Goal: Information Seeking & Learning: Learn about a topic

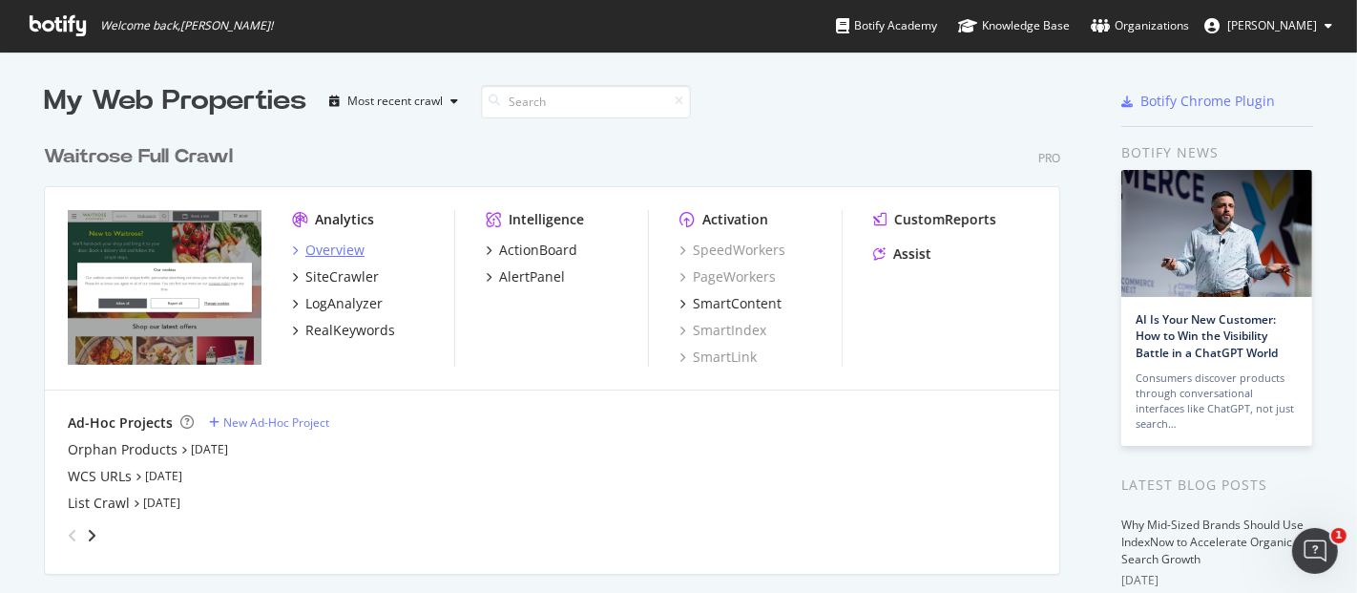
click at [324, 241] on div "Overview" at bounding box center [334, 250] width 59 height 19
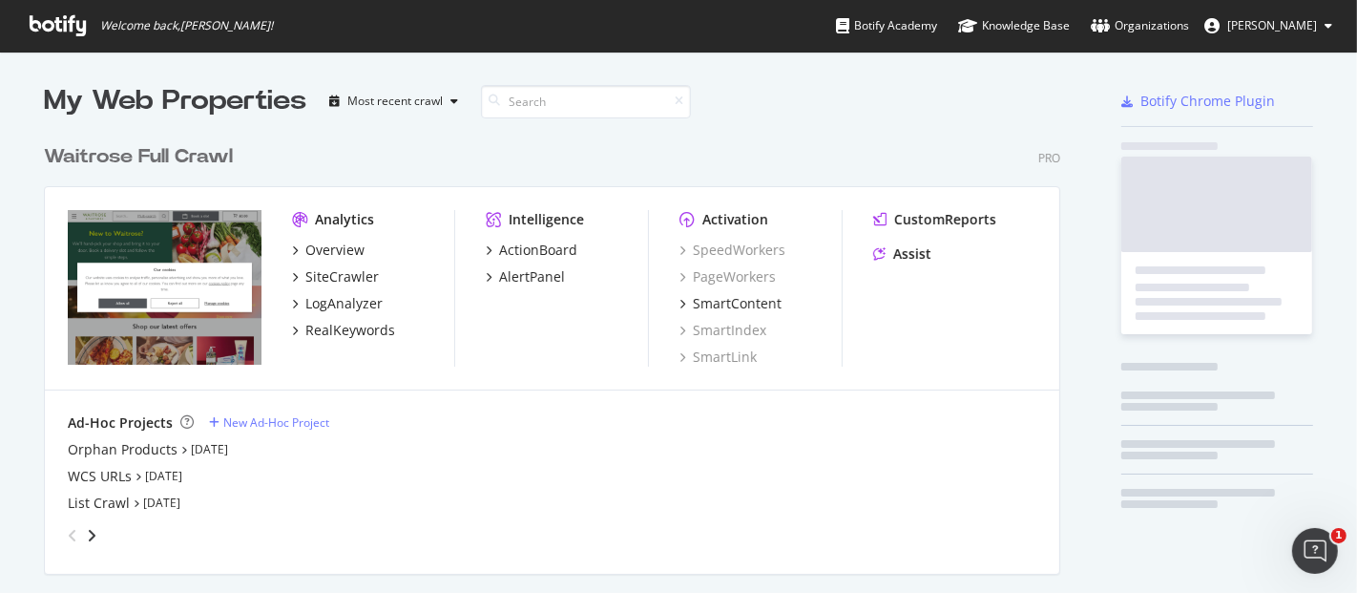
scroll to position [576, 1325]
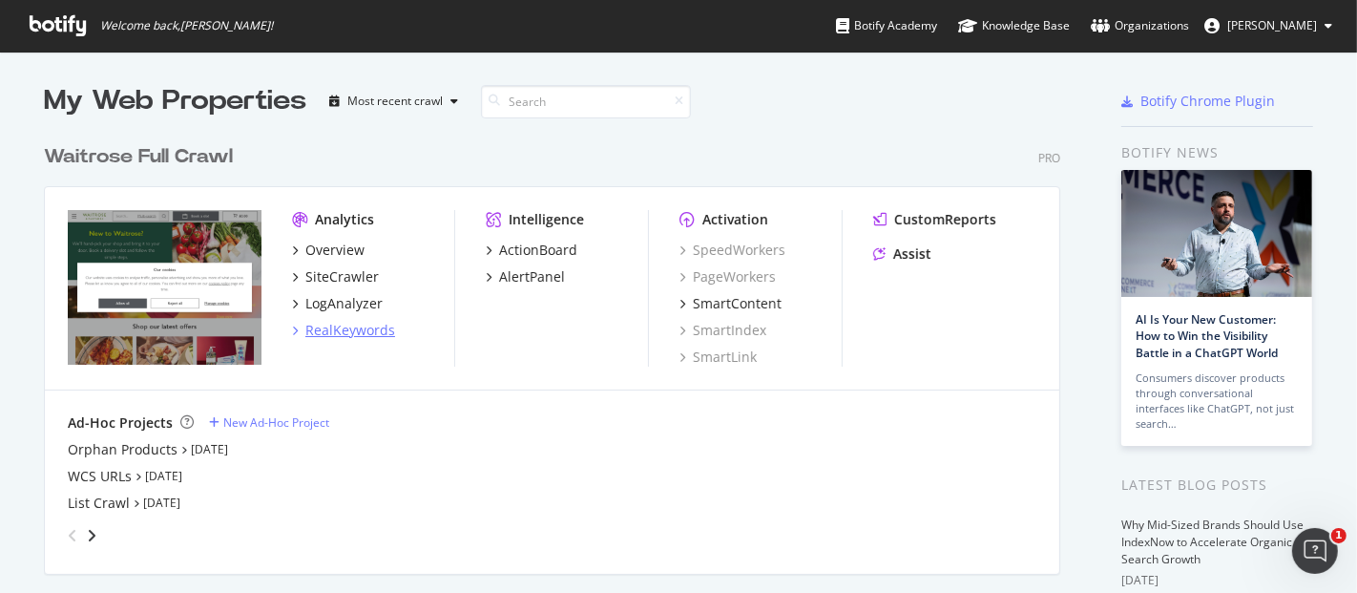
click at [377, 334] on div "RealKeywords" at bounding box center [350, 330] width 90 height 19
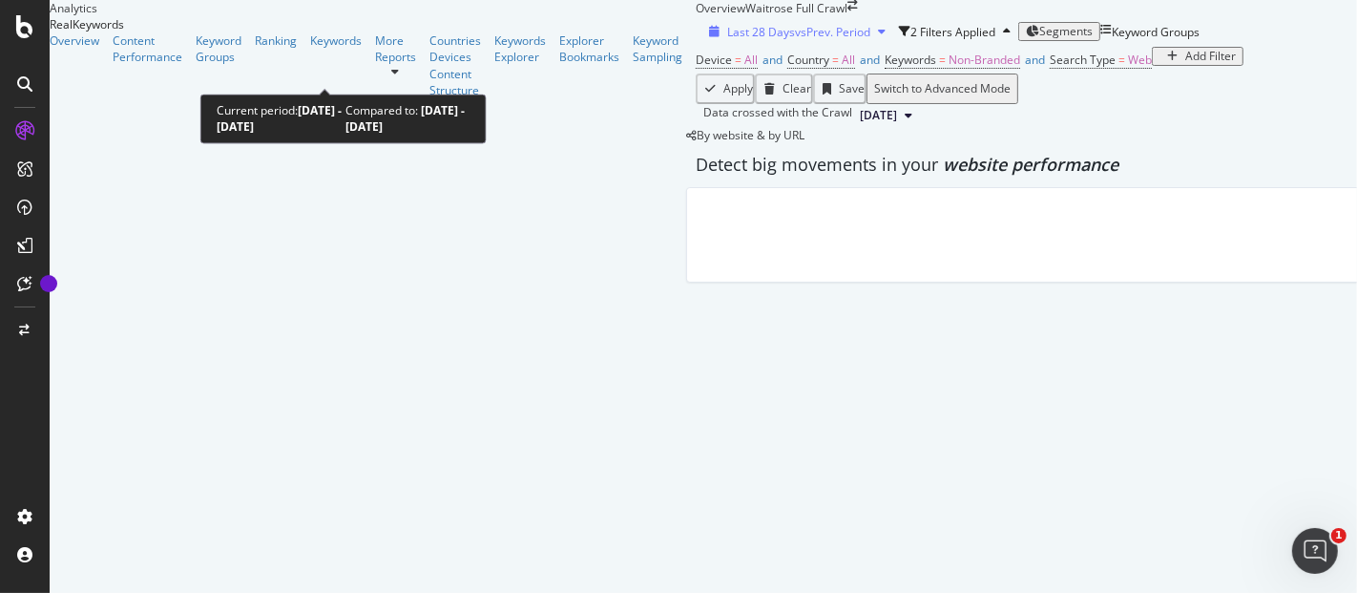
click at [795, 40] on span "vs Prev. Period" at bounding box center [832, 32] width 75 height 16
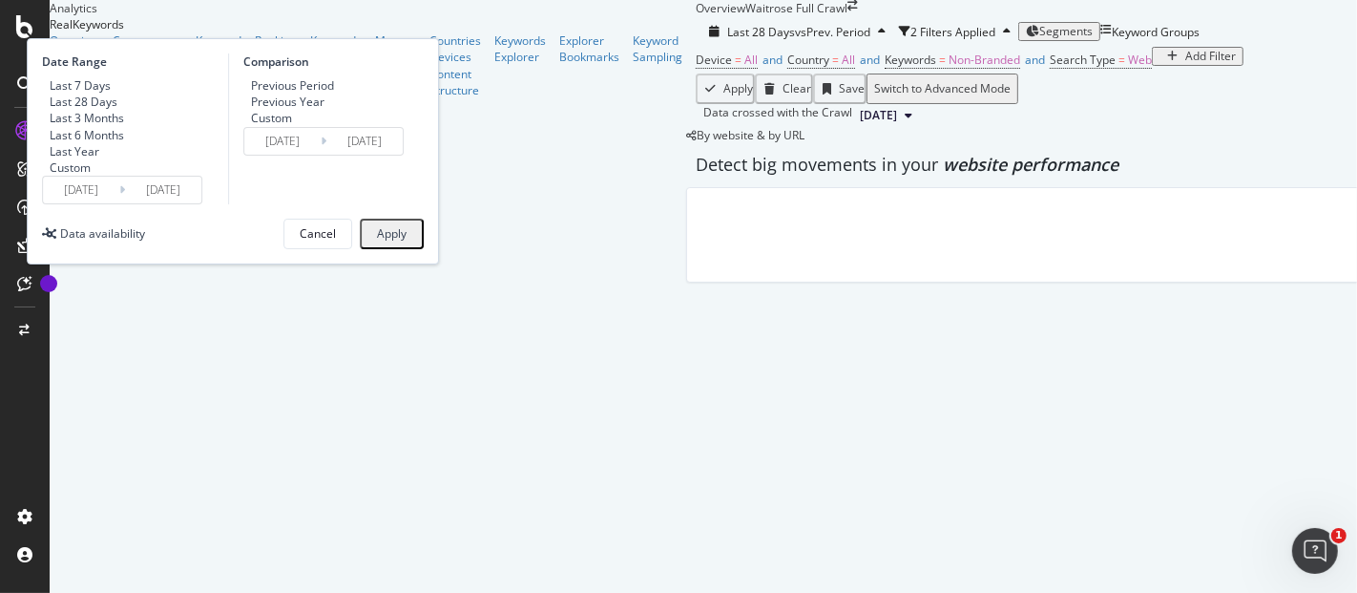
click at [111, 94] on div "Last 7 Days" at bounding box center [80, 85] width 61 height 16
type input "[DATE]"
click at [407, 241] on div "Apply" at bounding box center [392, 233] width 30 height 13
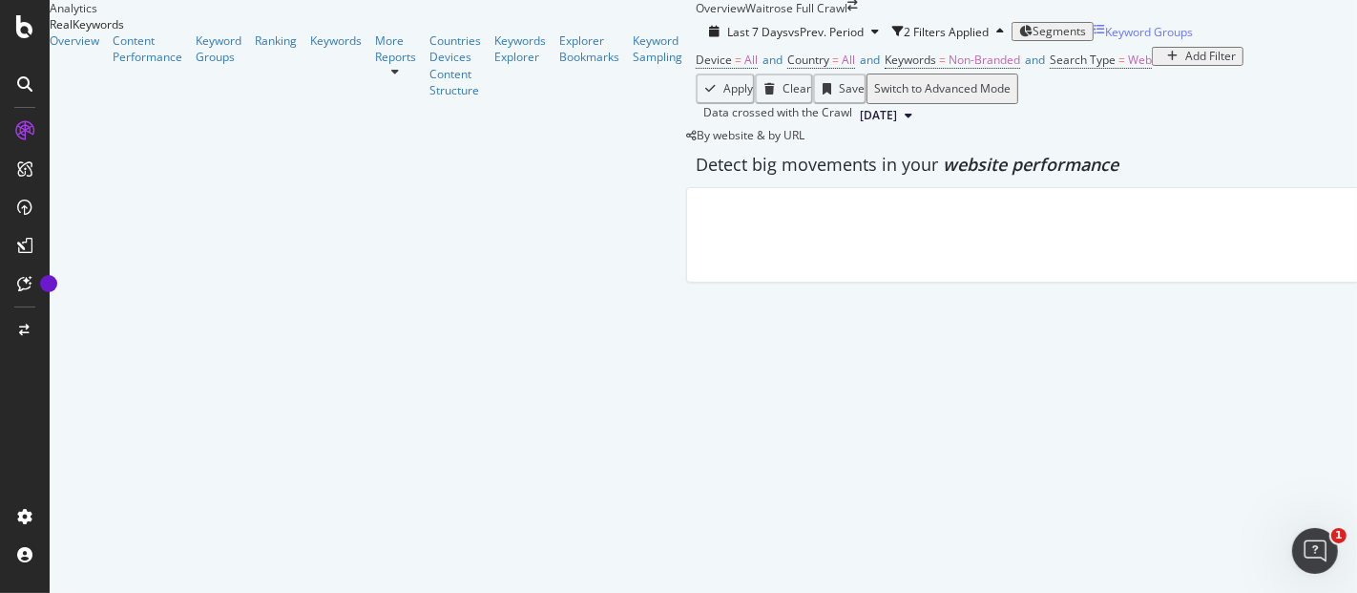
click at [1105, 40] on div "Keyword Groups" at bounding box center [1149, 32] width 88 height 16
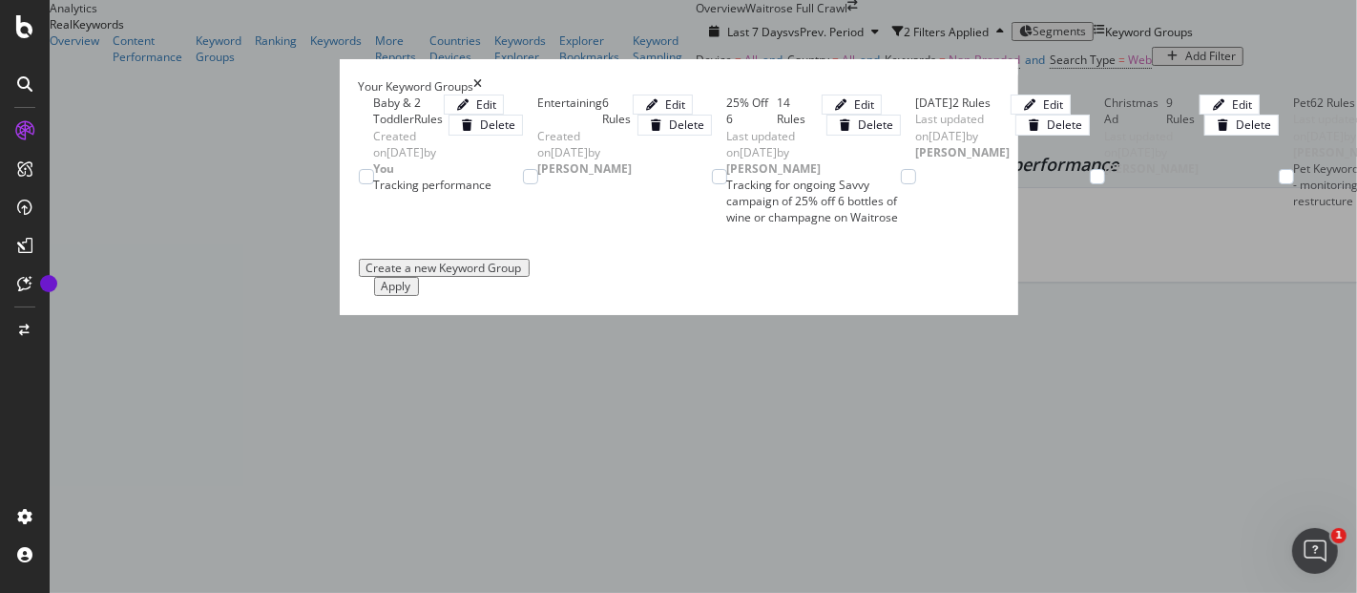
scroll to position [516, 0]
click at [411, 293] on div "Apply" at bounding box center [397, 286] width 30 height 13
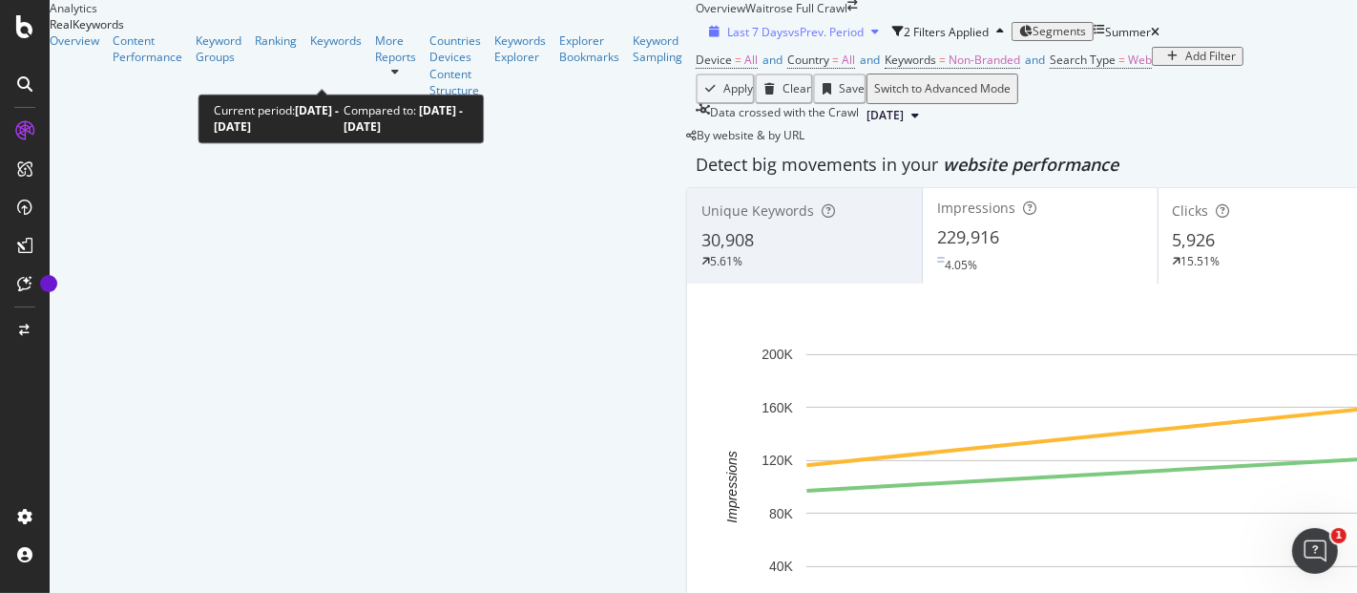
click at [864, 37] on div "button" at bounding box center [875, 31] width 23 height 11
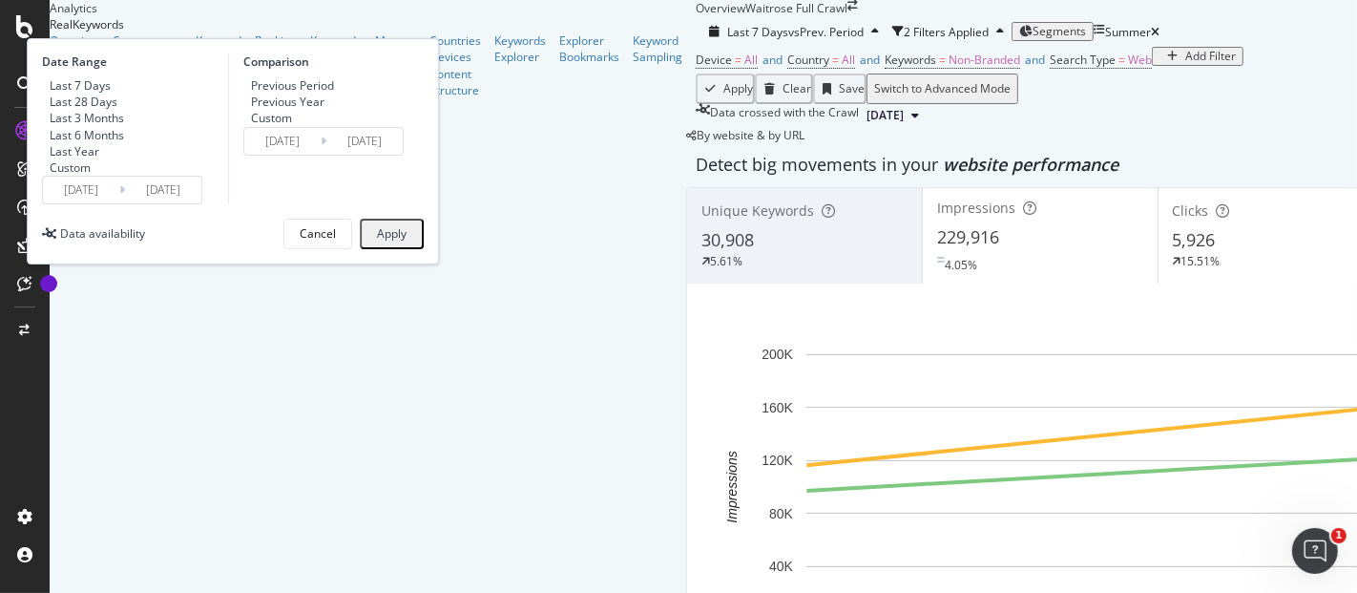
click at [325, 110] on div "Previous Year" at bounding box center [287, 102] width 73 height 16
type input "[DATE]"
click at [407, 241] on div "Apply" at bounding box center [392, 233] width 30 height 13
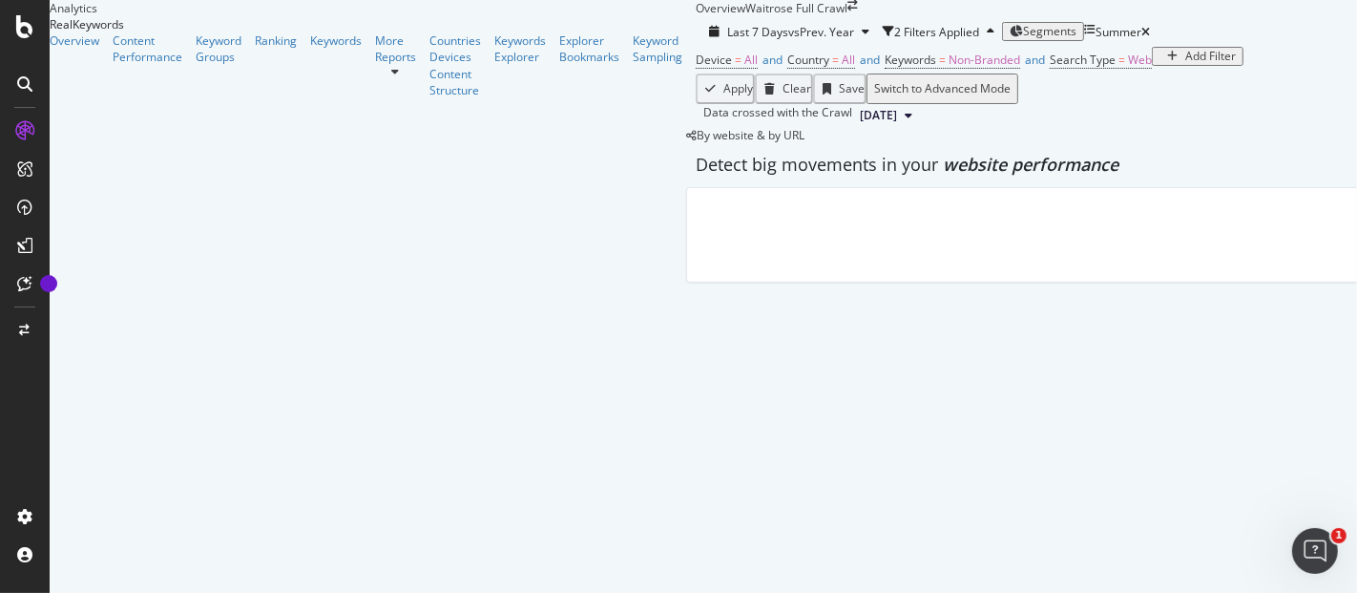
scroll to position [31, 0]
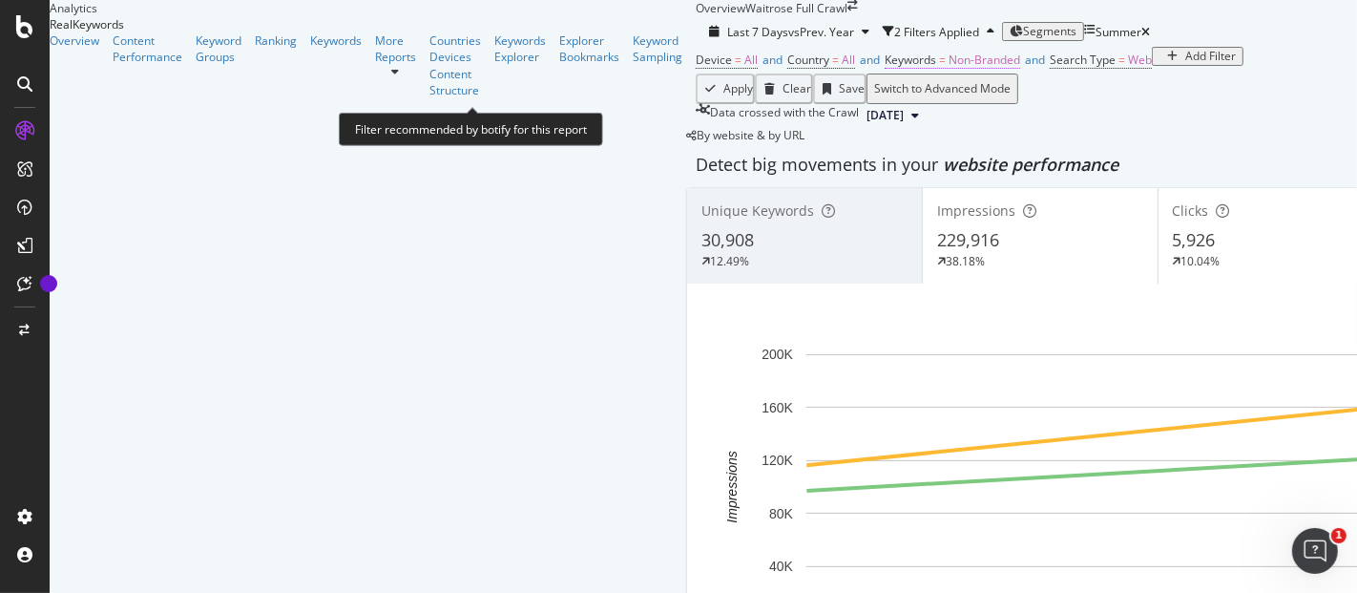
click at [949, 68] on span "Non-Branded" at bounding box center [985, 60] width 72 height 16
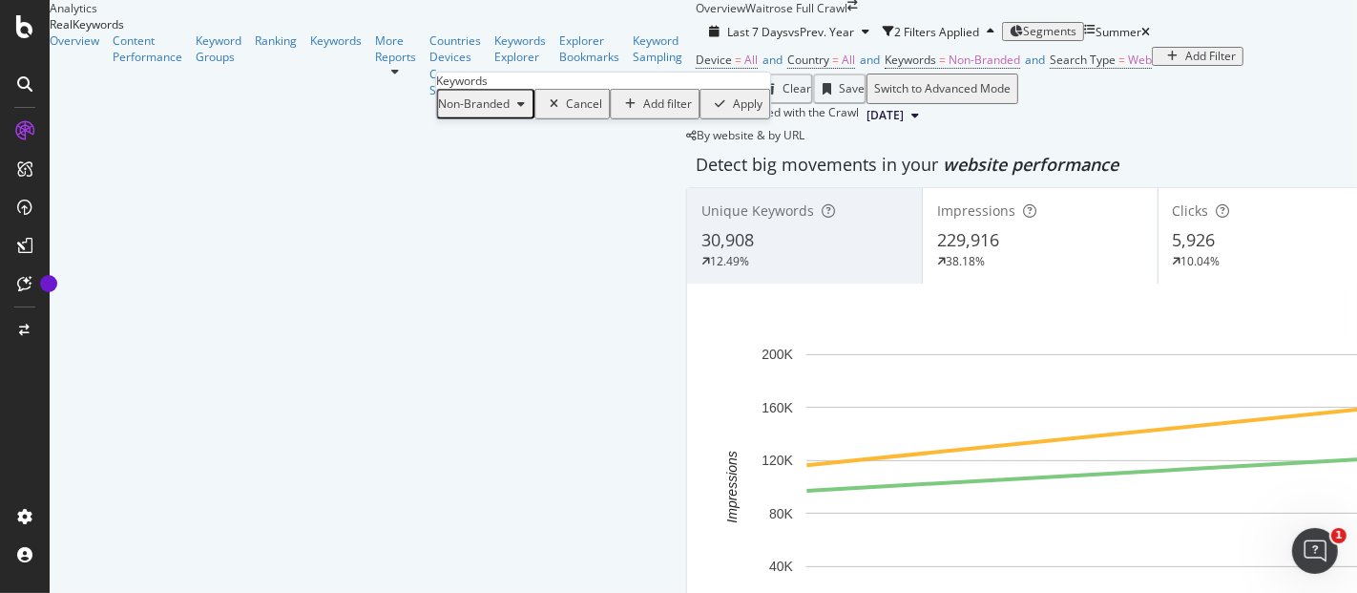
click at [510, 112] on span "Non-Branded" at bounding box center [474, 103] width 72 height 16
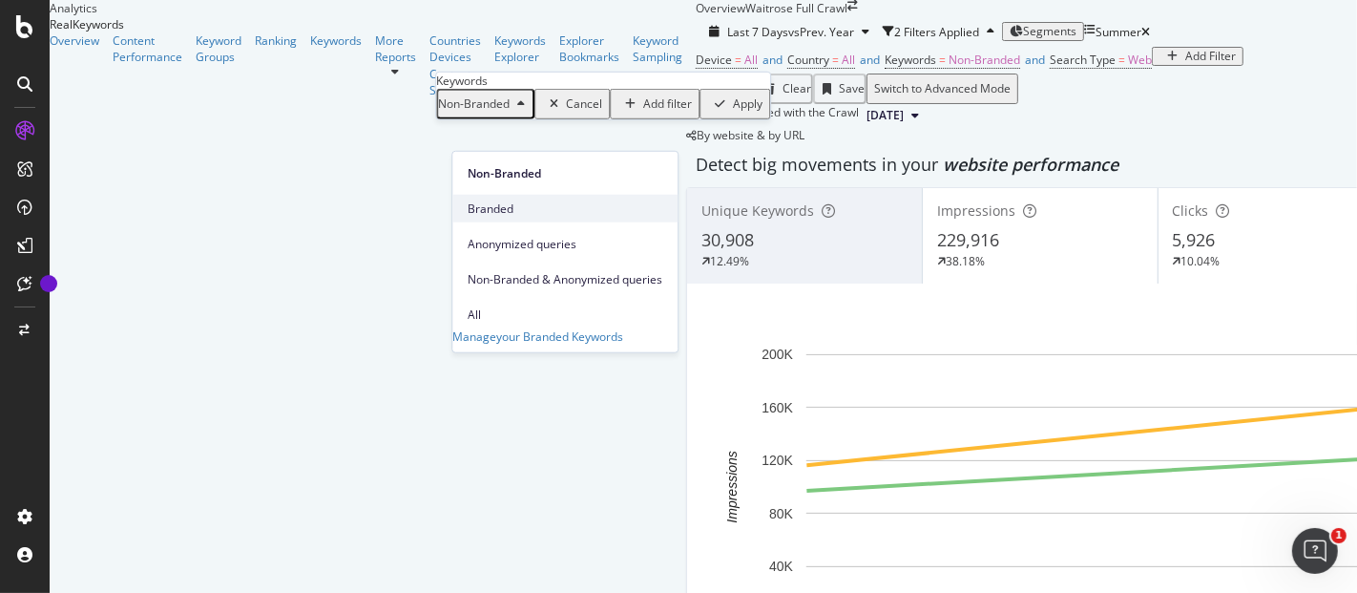
click at [507, 199] on span "Branded" at bounding box center [565, 207] width 195 height 17
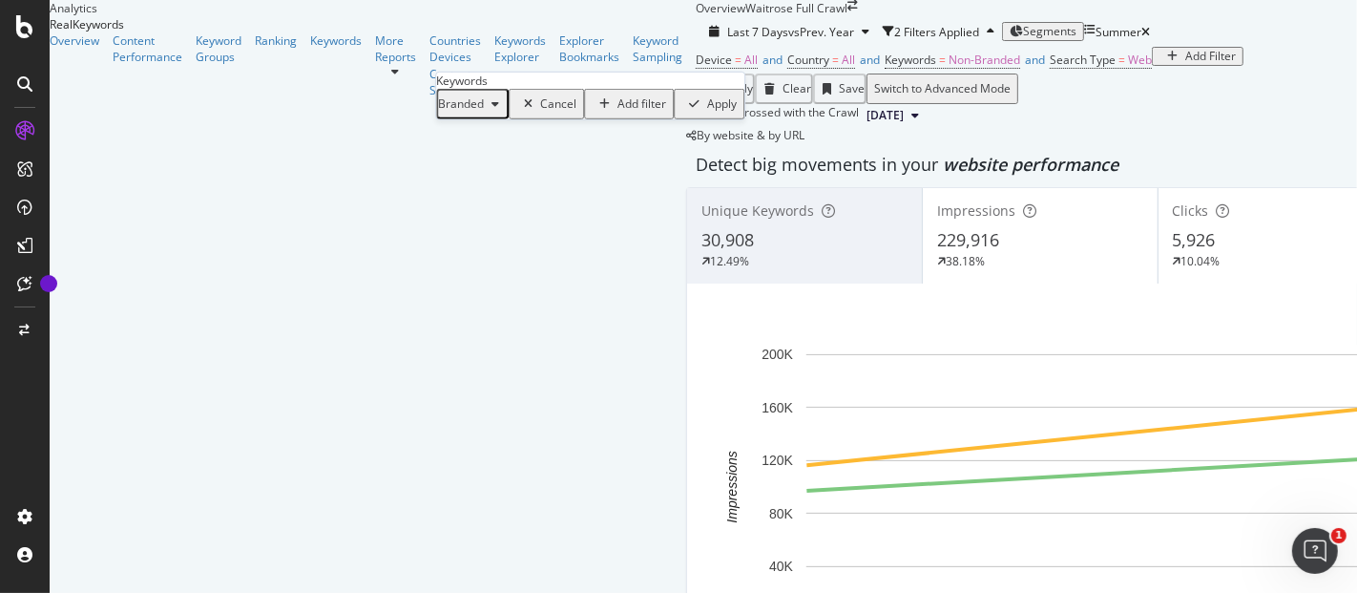
click at [707, 111] on div "Apply" at bounding box center [722, 103] width 30 height 13
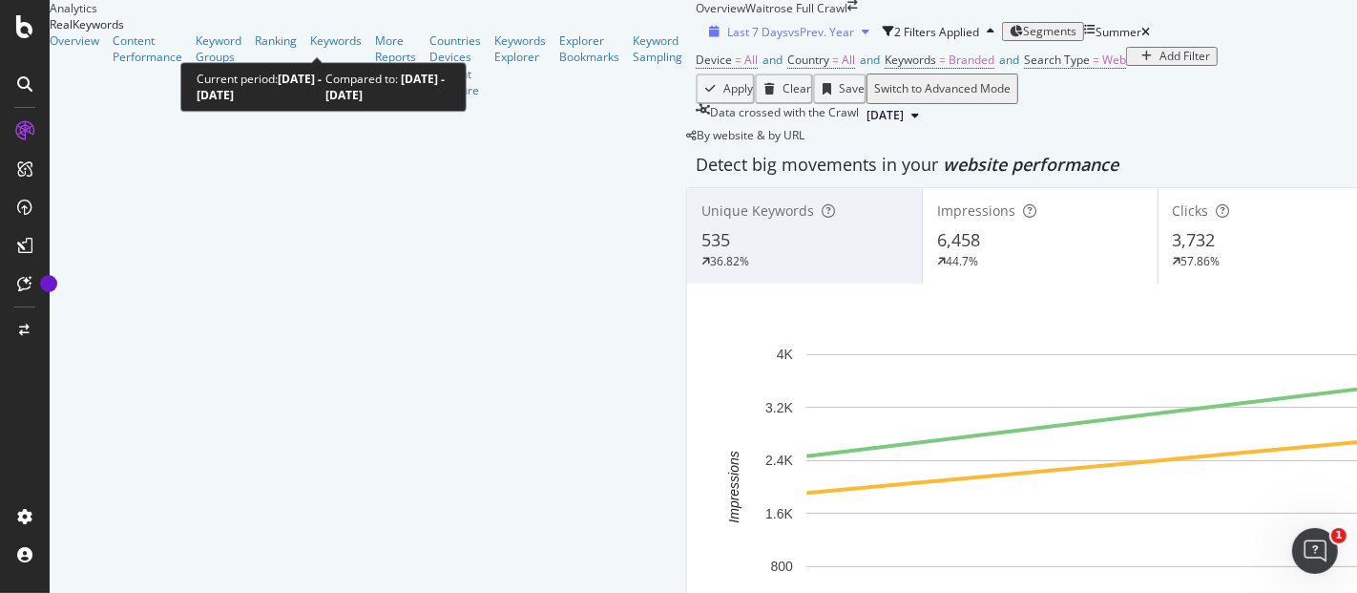
click at [862, 37] on icon "button" at bounding box center [866, 31] width 8 height 11
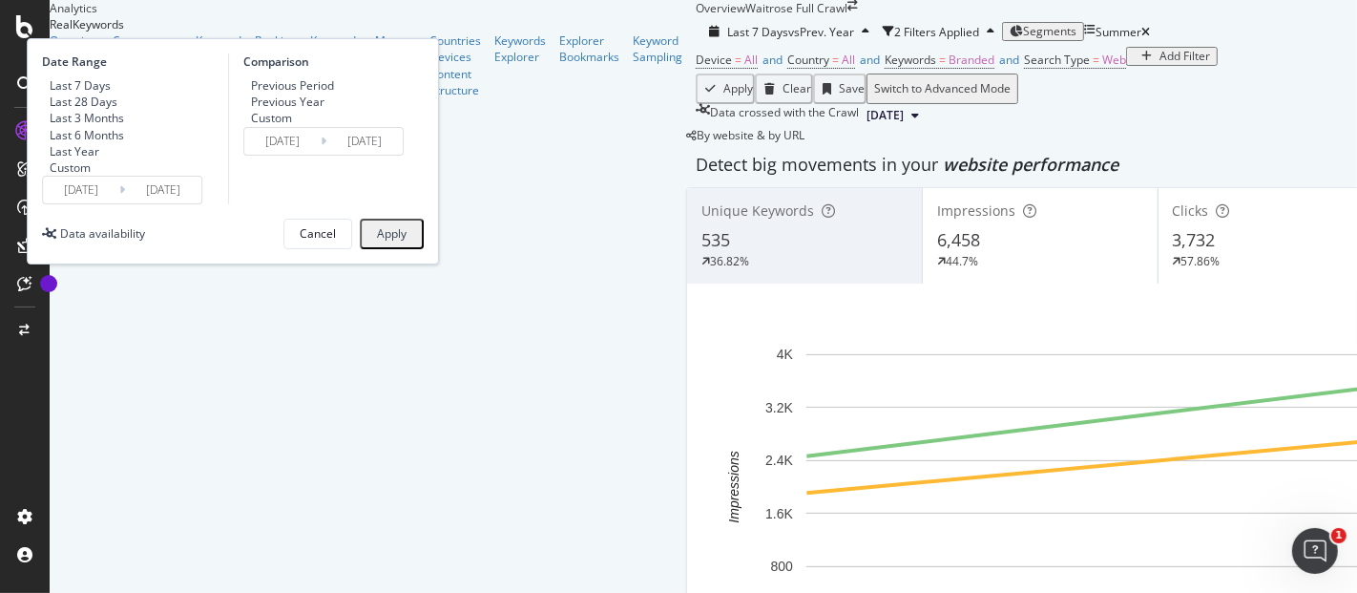
click at [334, 94] on div "Previous Period" at bounding box center [292, 85] width 83 height 16
type input "[DATE]"
click at [407, 241] on div "Apply" at bounding box center [392, 233] width 30 height 13
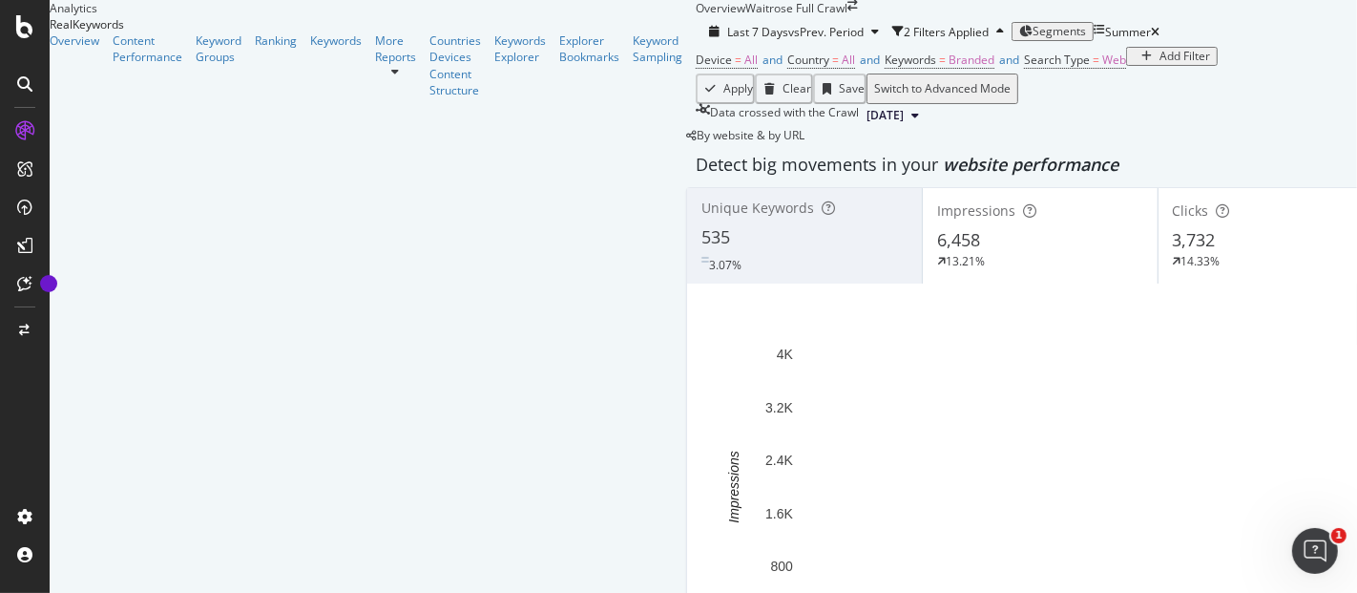
scroll to position [565, 0]
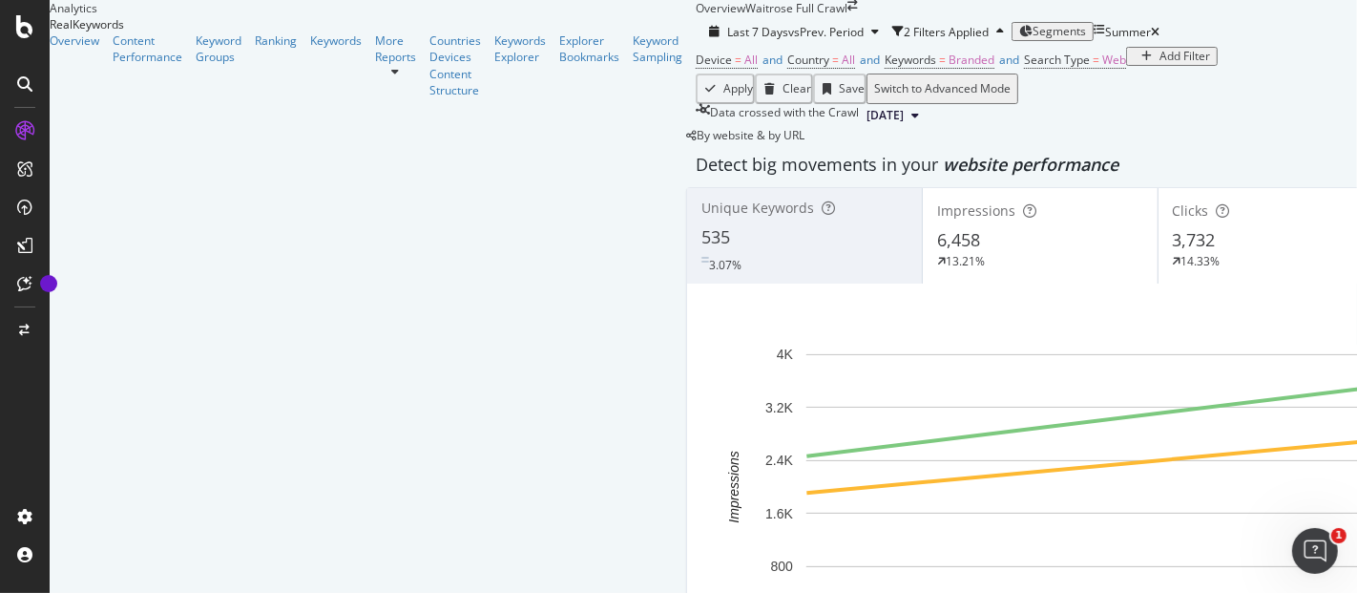
click at [1160, 63] on div "Add Filter" at bounding box center [1185, 56] width 51 height 13
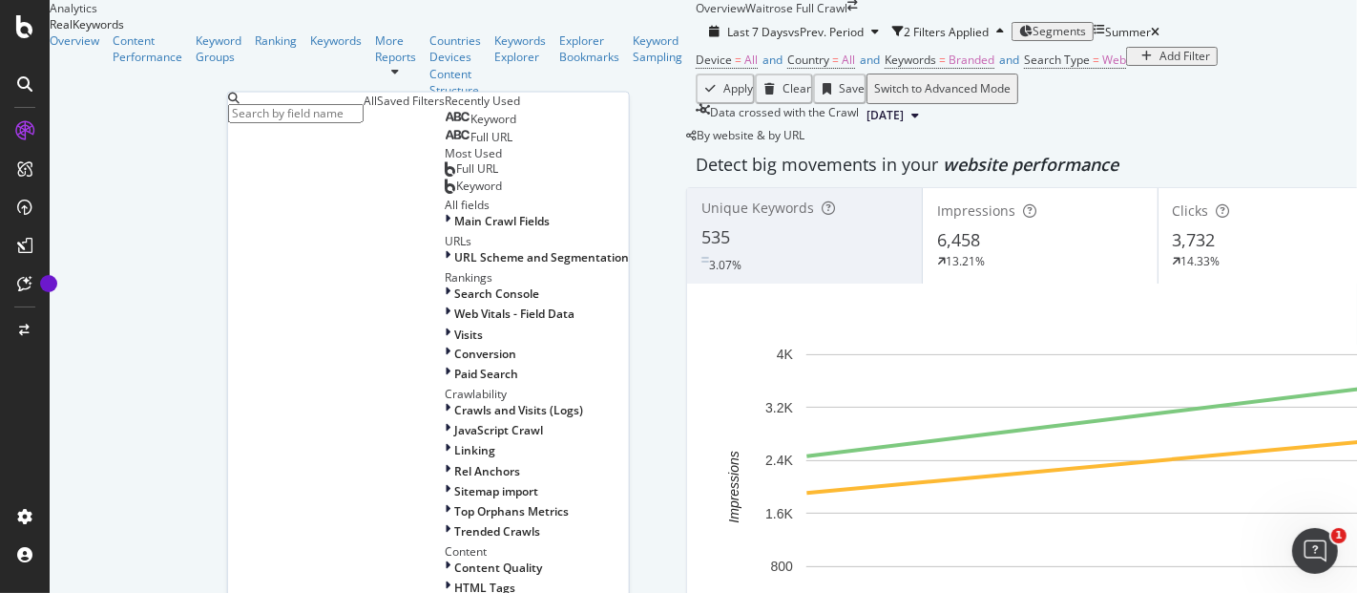
click at [445, 127] on div "Keyword" at bounding box center [481, 119] width 72 height 15
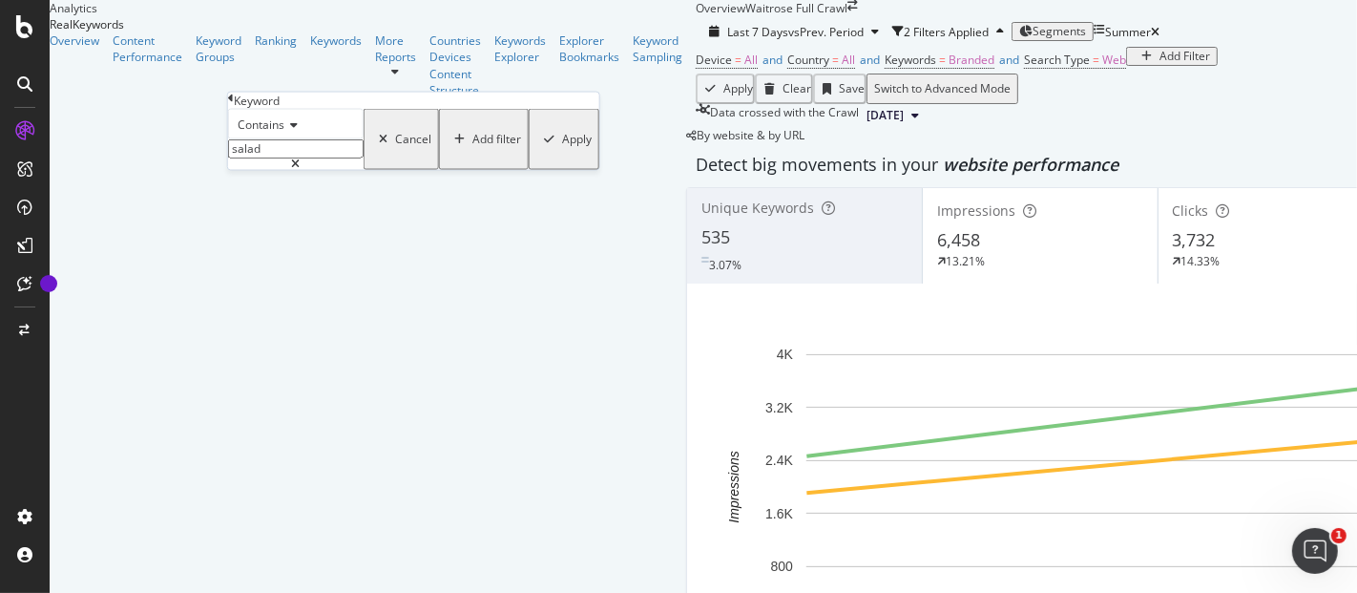
click at [328, 158] on input "salad" at bounding box center [296, 148] width 136 height 19
type input "ottolenghi"
click at [562, 146] on div "Apply" at bounding box center [577, 139] width 30 height 13
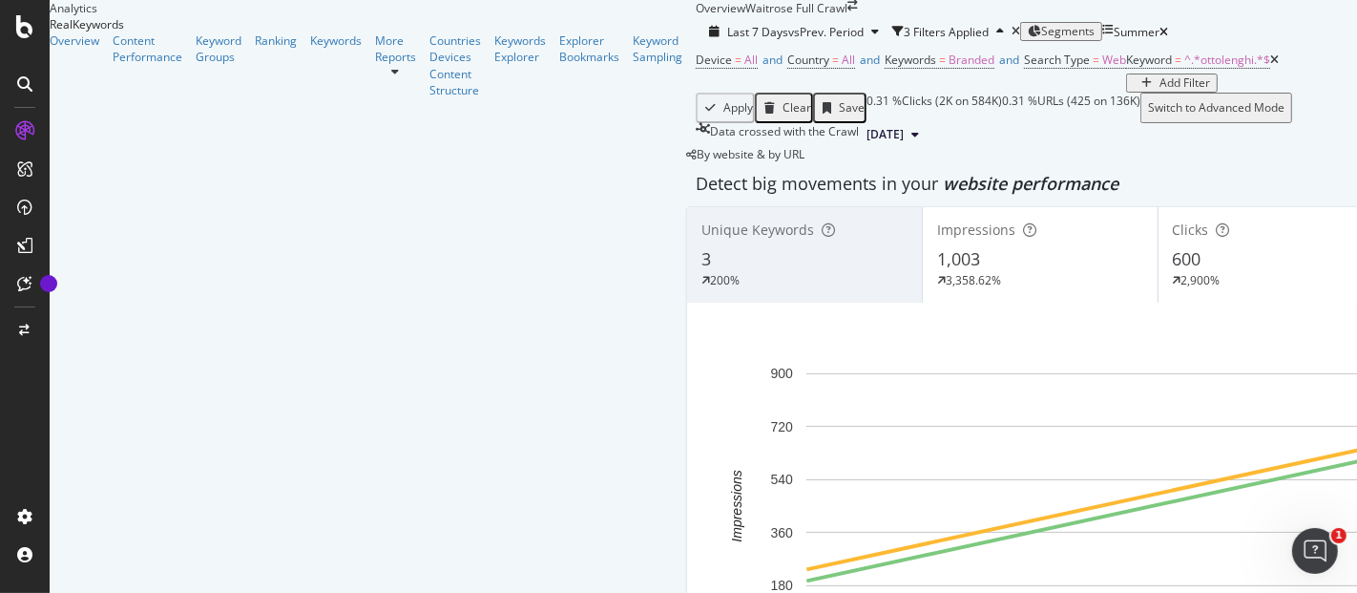
click at [1270, 66] on icon at bounding box center [1274, 59] width 9 height 11
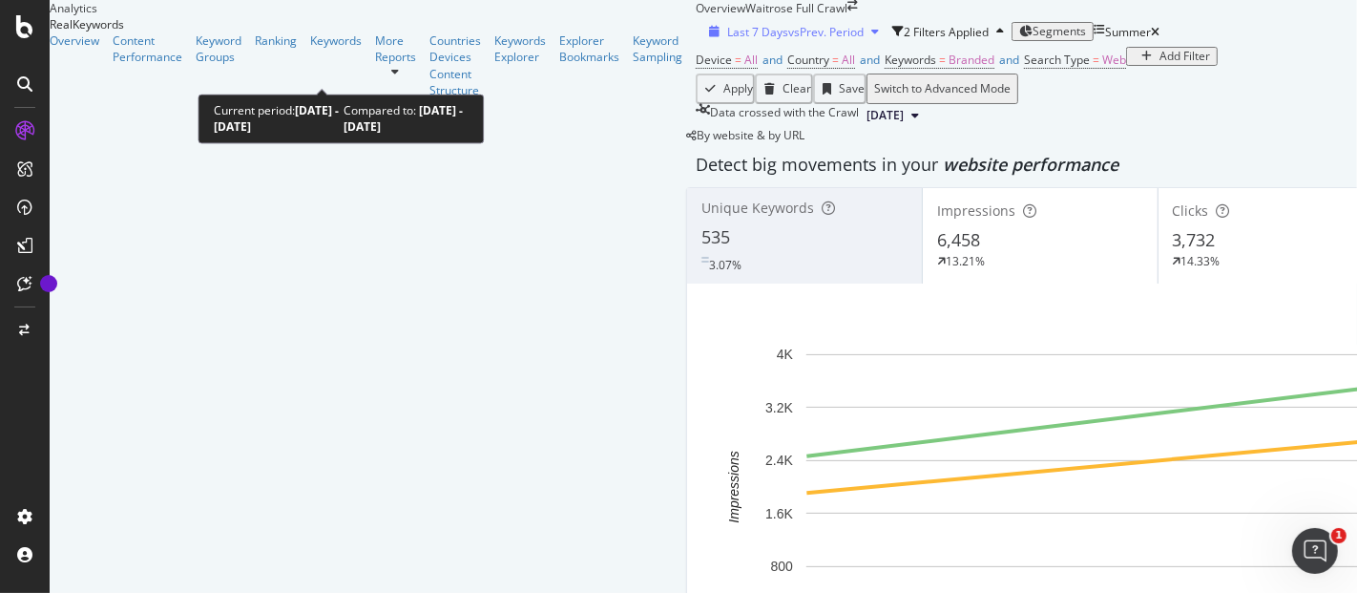
click at [788, 40] on span "vs Prev. Period" at bounding box center [825, 32] width 75 height 16
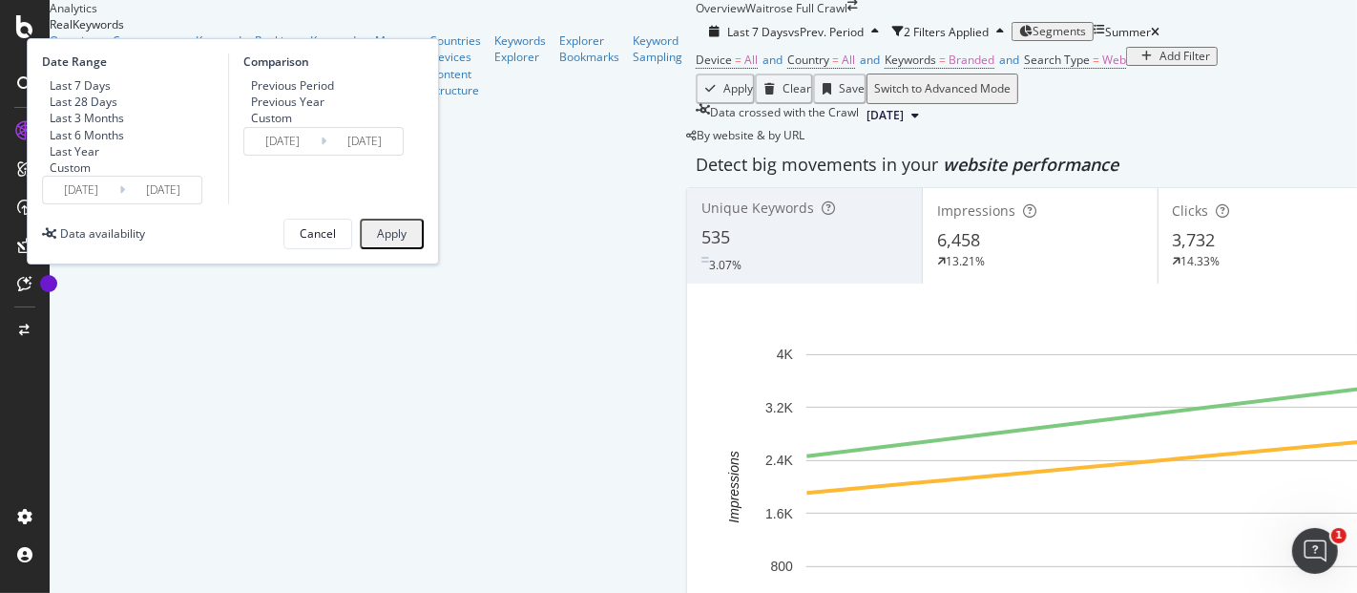
click at [325, 110] on div "Previous Year" at bounding box center [287, 102] width 73 height 16
type input "[DATE]"
click at [407, 241] on div "Apply" at bounding box center [392, 233] width 30 height 13
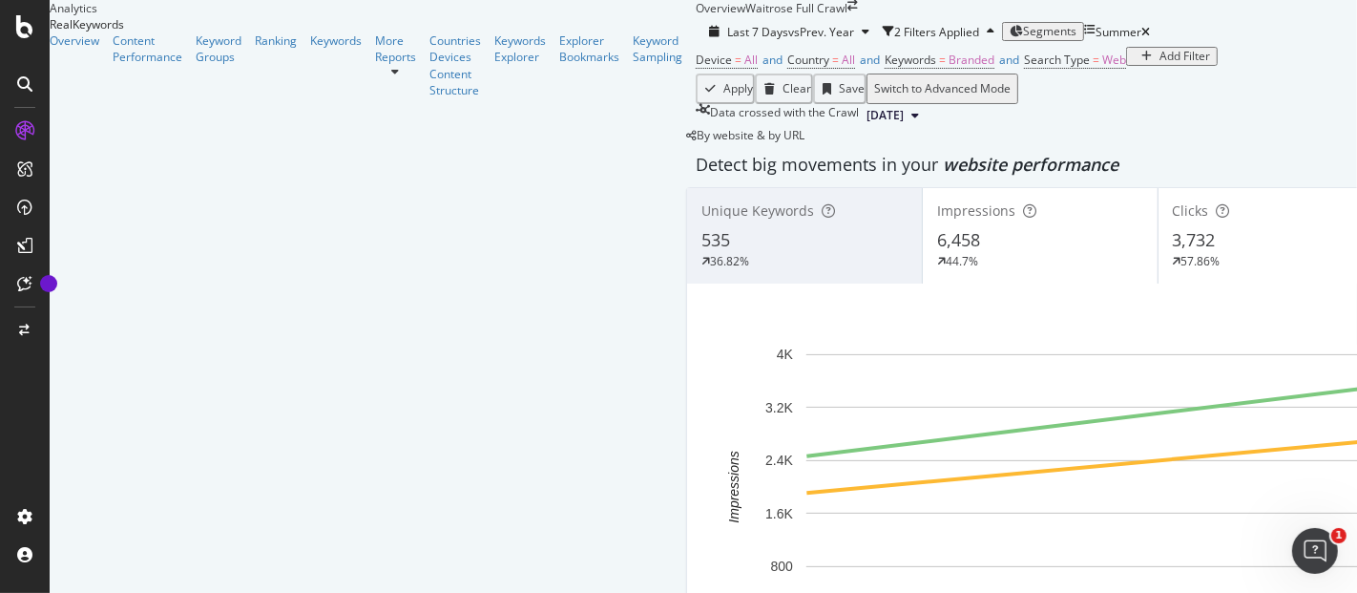
click at [686, 390] on div "Unique Keywords 535 36.82% Impressions 6,458 44.7% Clicks 3,732 57.86% CTR % 57…" at bounding box center [1275, 473] width 1178 height 573
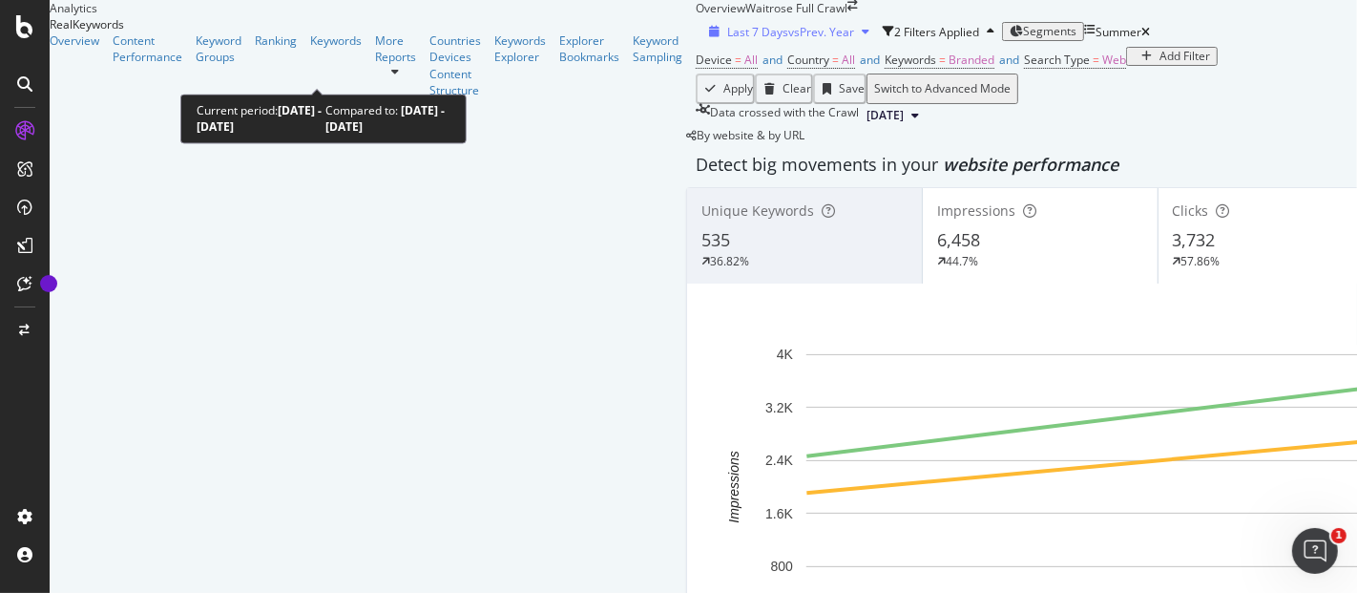
click at [788, 40] on span "vs Prev. Year" at bounding box center [821, 32] width 66 height 16
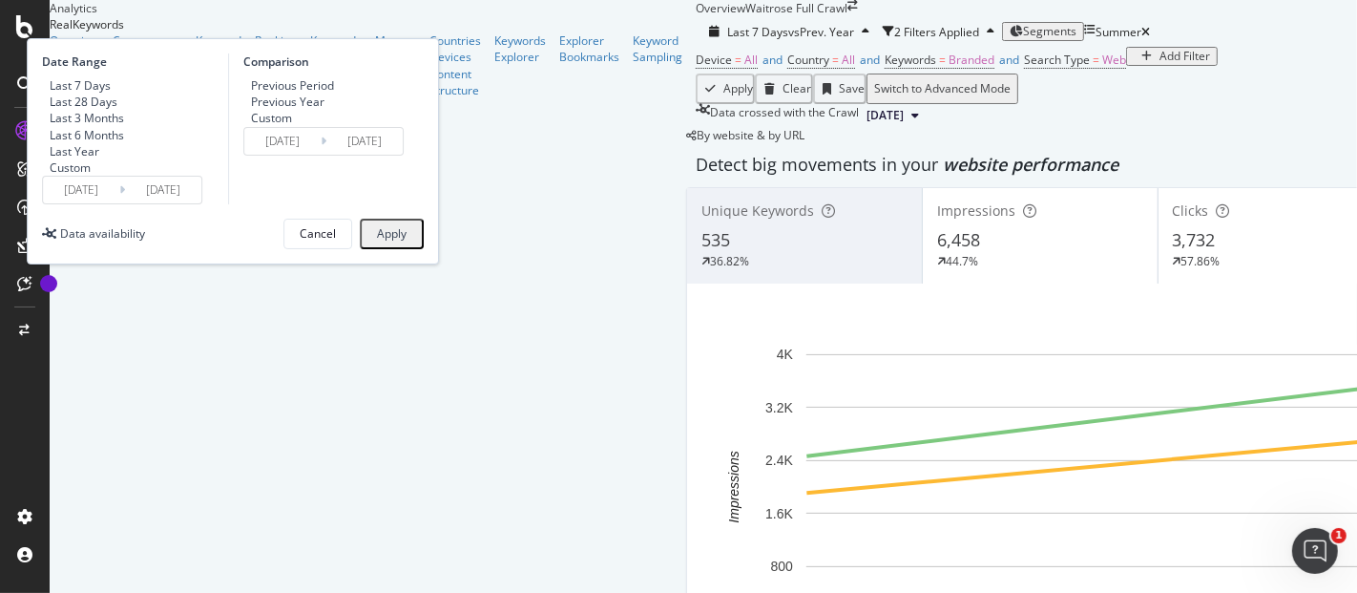
click at [334, 94] on div "Previous Period" at bounding box center [292, 85] width 83 height 16
type input "[DATE]"
click at [407, 241] on div "Apply" at bounding box center [392, 233] width 30 height 13
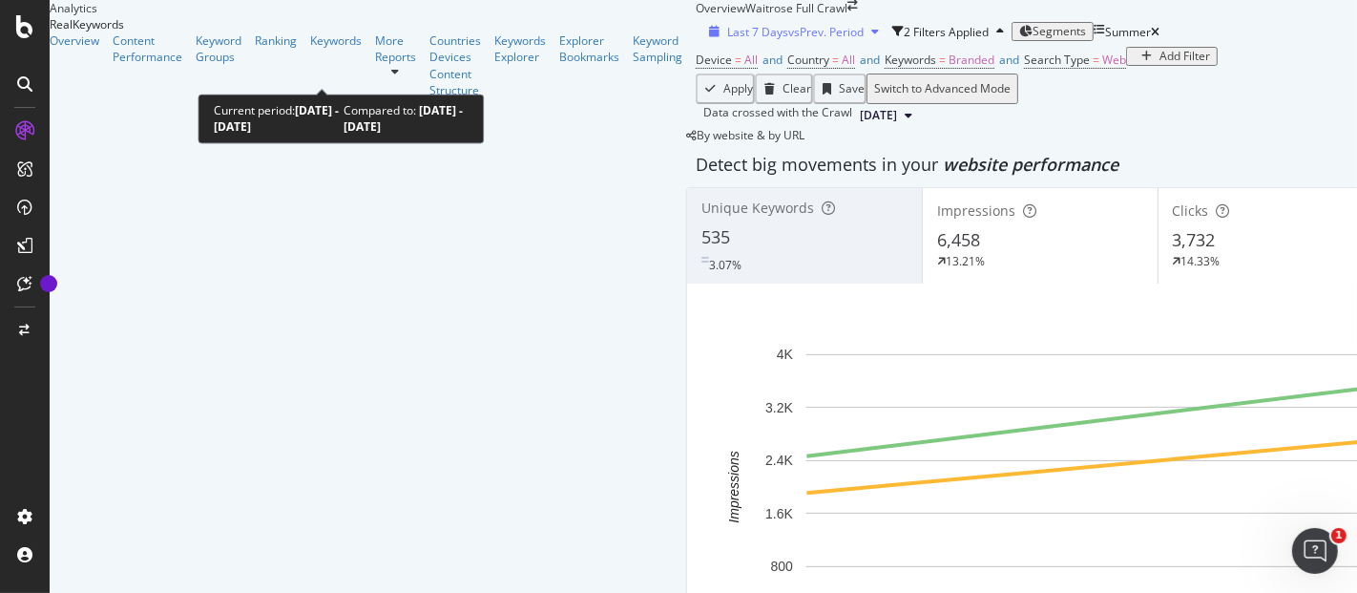
click at [788, 40] on span "vs Prev. Period" at bounding box center [825, 32] width 75 height 16
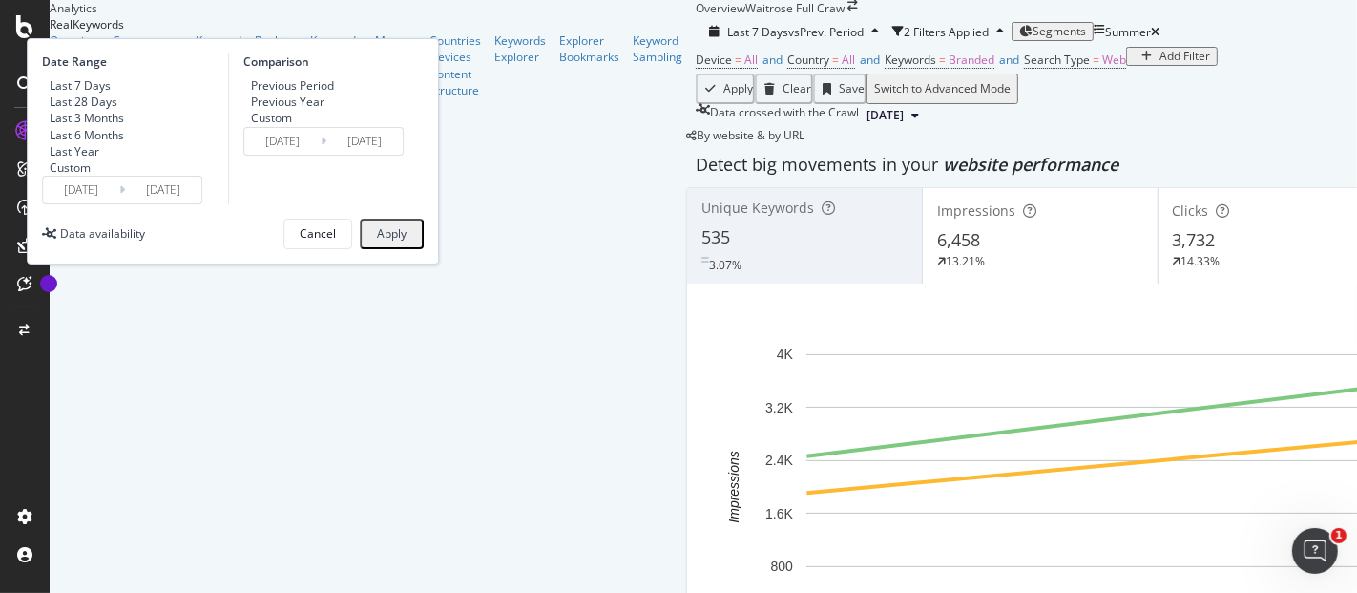
click at [325, 110] on div "Previous Year" at bounding box center [287, 102] width 73 height 16
type input "[DATE]"
click at [407, 241] on div "Apply" at bounding box center [392, 233] width 30 height 13
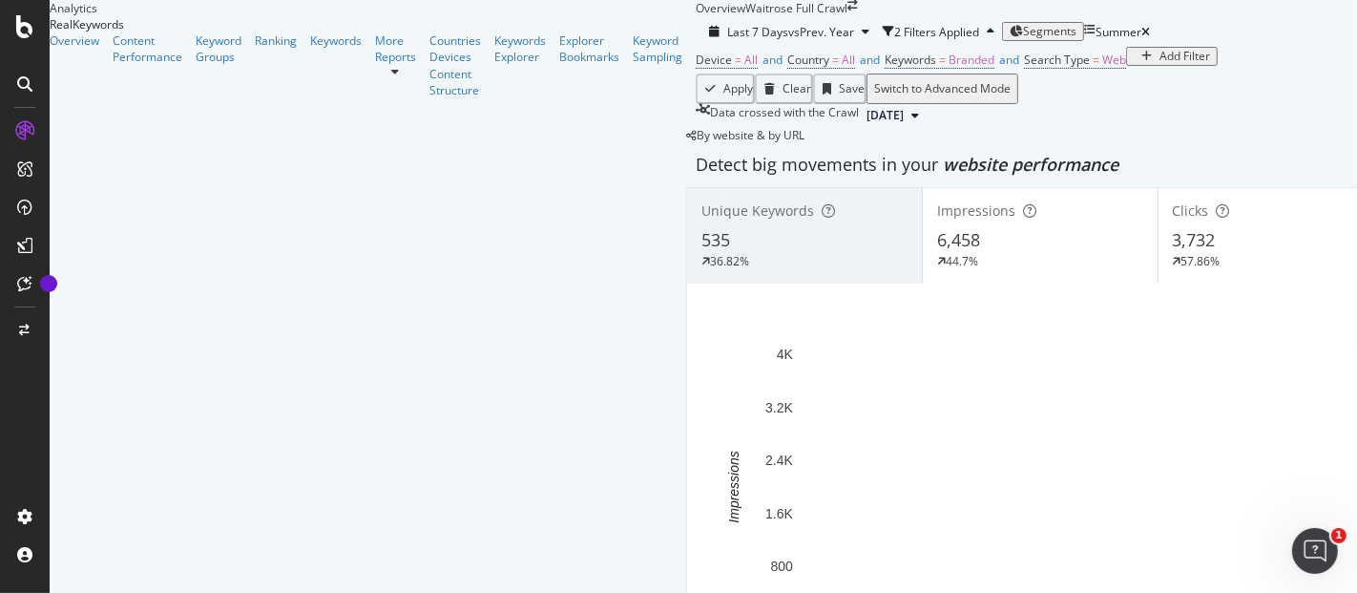
scroll to position [1783, 0]
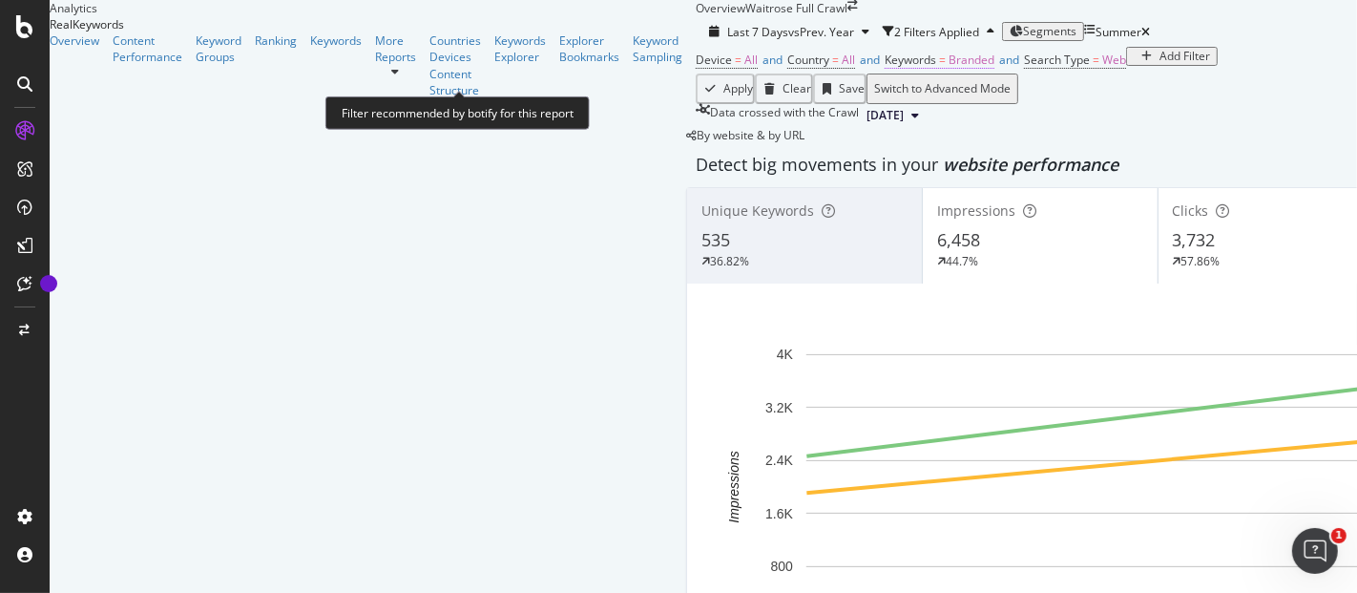
click at [949, 68] on span "Branded" at bounding box center [972, 60] width 46 height 16
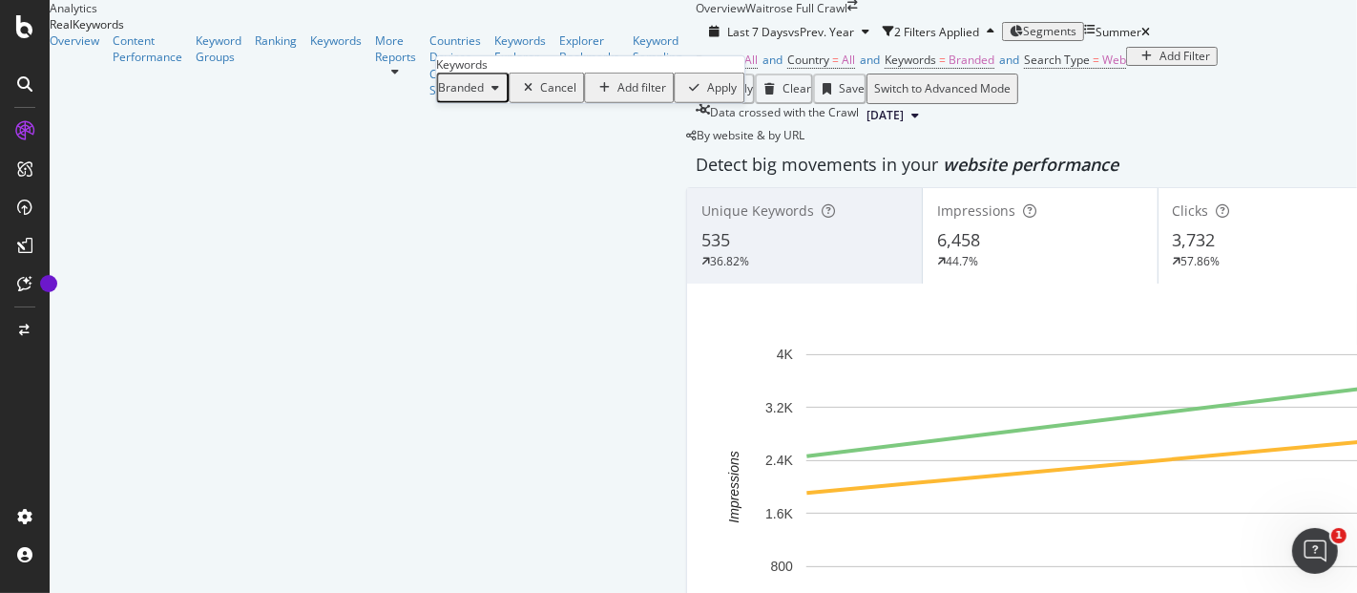
click at [484, 95] on span "Branded" at bounding box center [461, 87] width 46 height 16
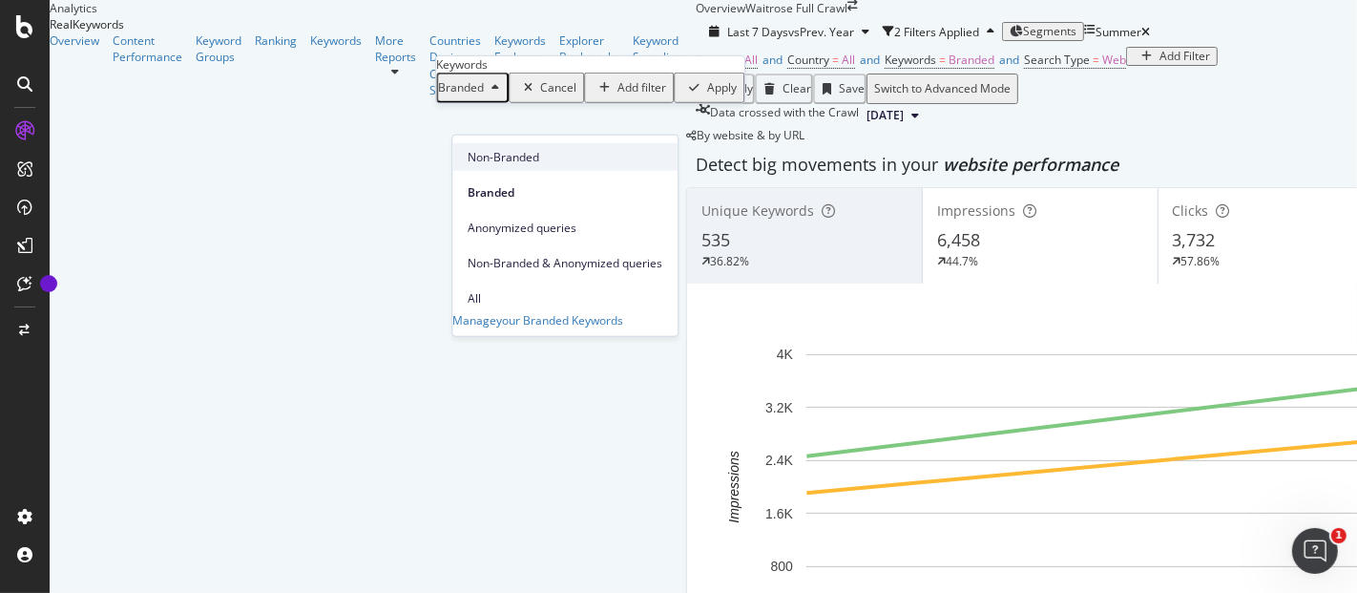
click at [510, 159] on span "Non-Branded" at bounding box center [565, 156] width 195 height 17
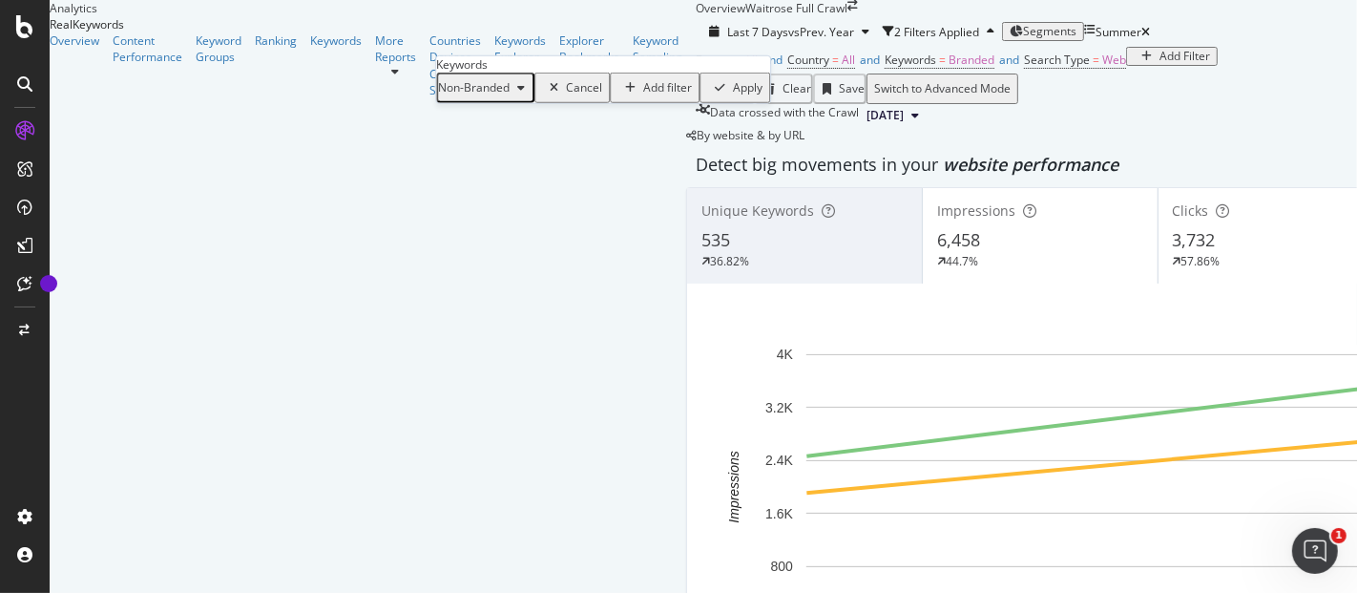
click at [647, 103] on div "Non-Branded Cancel Add filter Apply" at bounding box center [603, 88] width 334 height 31
click at [733, 94] on div "Apply" at bounding box center [748, 87] width 30 height 13
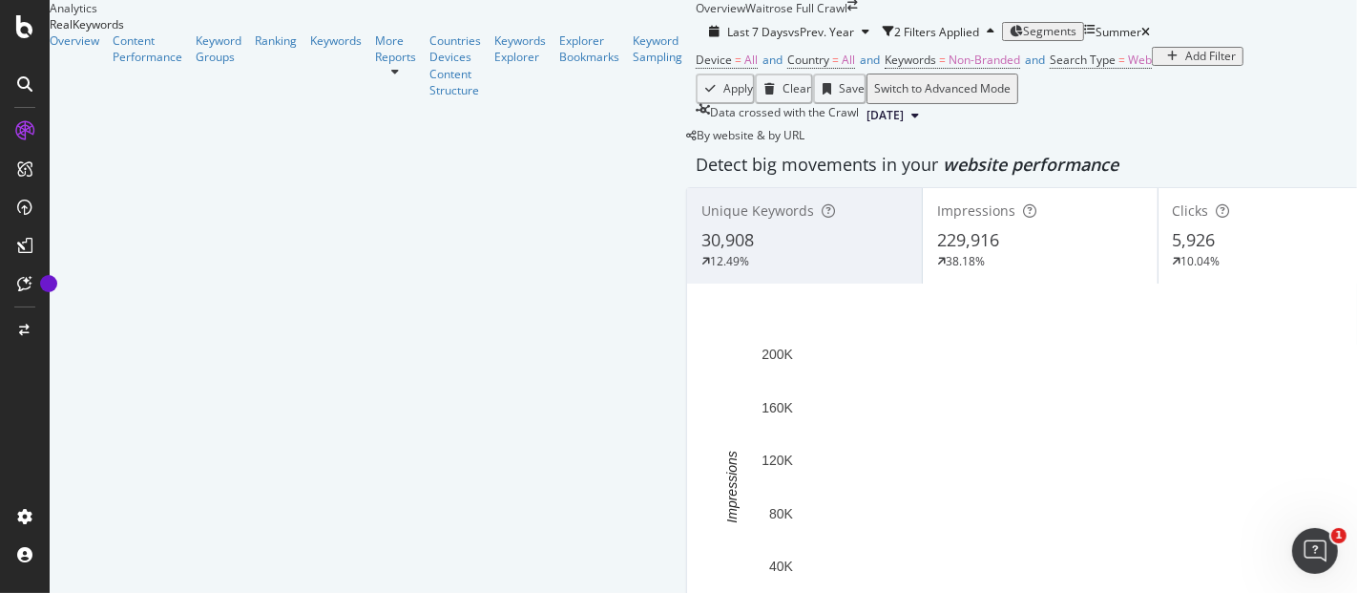
scroll to position [1821, 0]
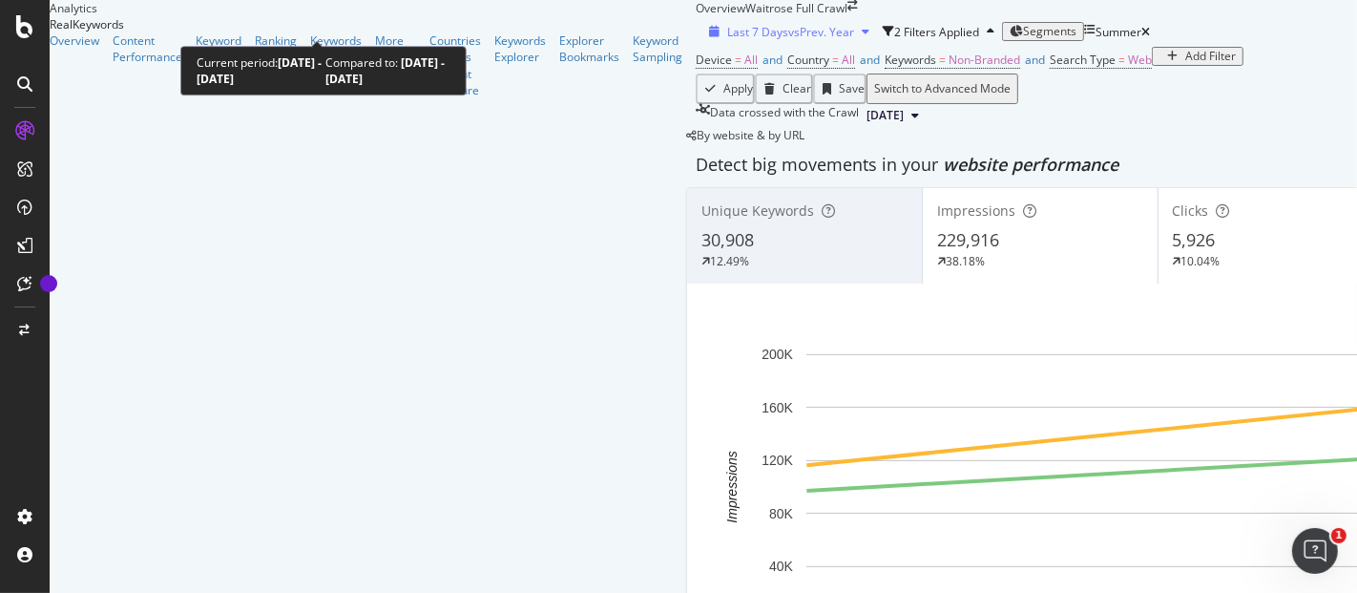
click at [788, 24] on span "vs Prev. Year" at bounding box center [821, 32] width 66 height 16
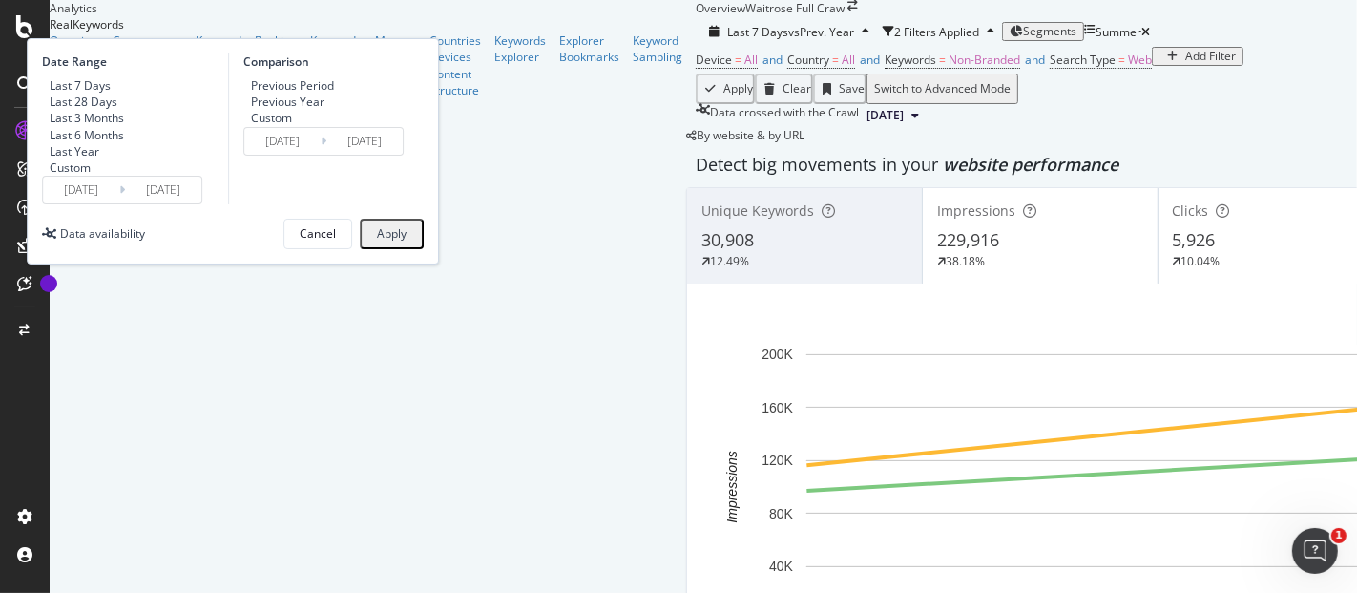
click at [334, 83] on div "Previous Period" at bounding box center [292, 85] width 83 height 16
type input "[DATE]"
click at [424, 249] on button "Apply" at bounding box center [392, 234] width 64 height 31
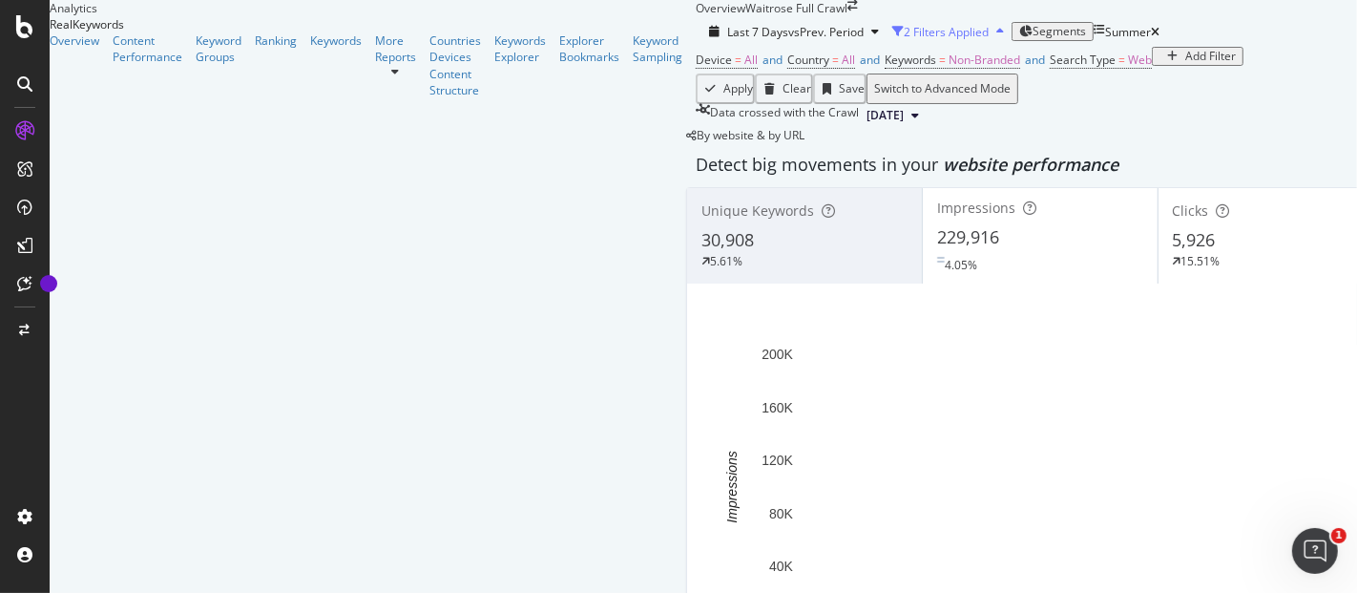
scroll to position [303, 0]
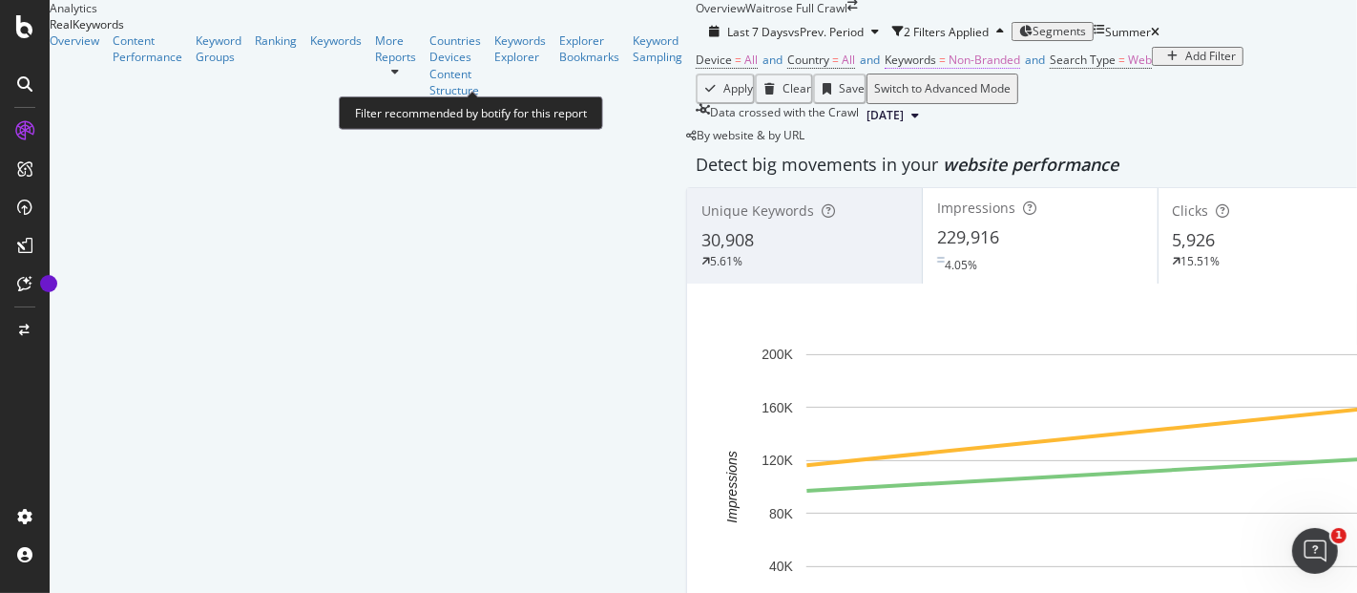
click at [949, 68] on span "Non-Branded" at bounding box center [985, 60] width 72 height 16
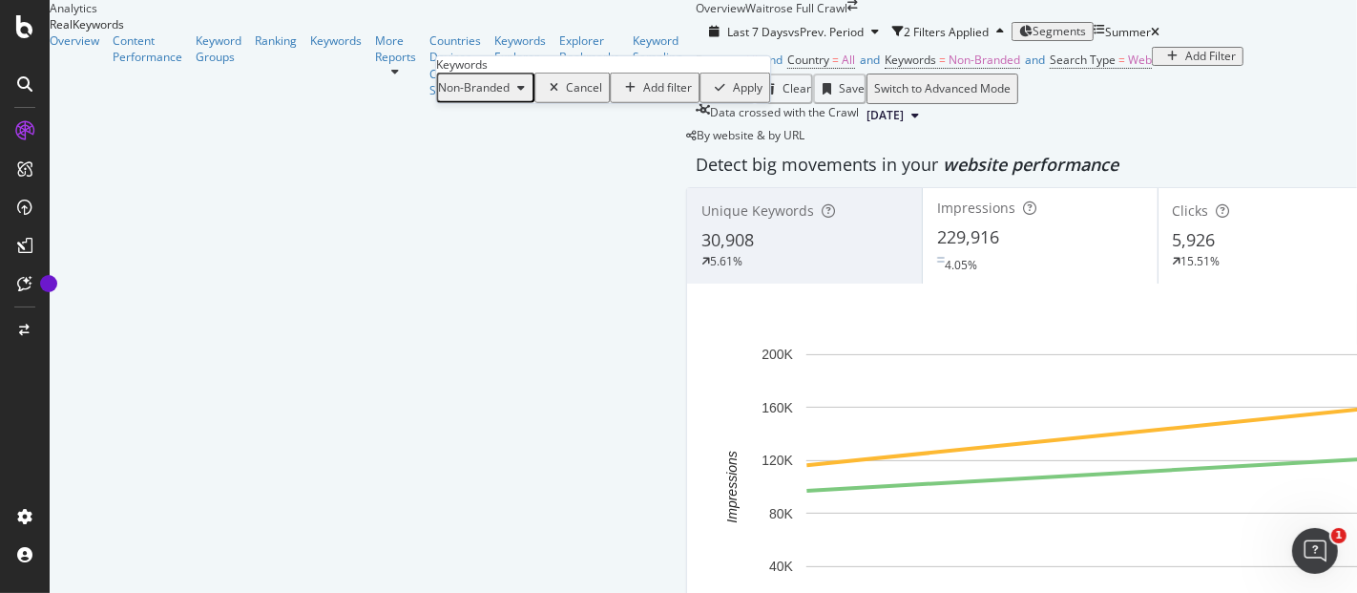
click at [533, 94] on div "button" at bounding box center [521, 87] width 23 height 11
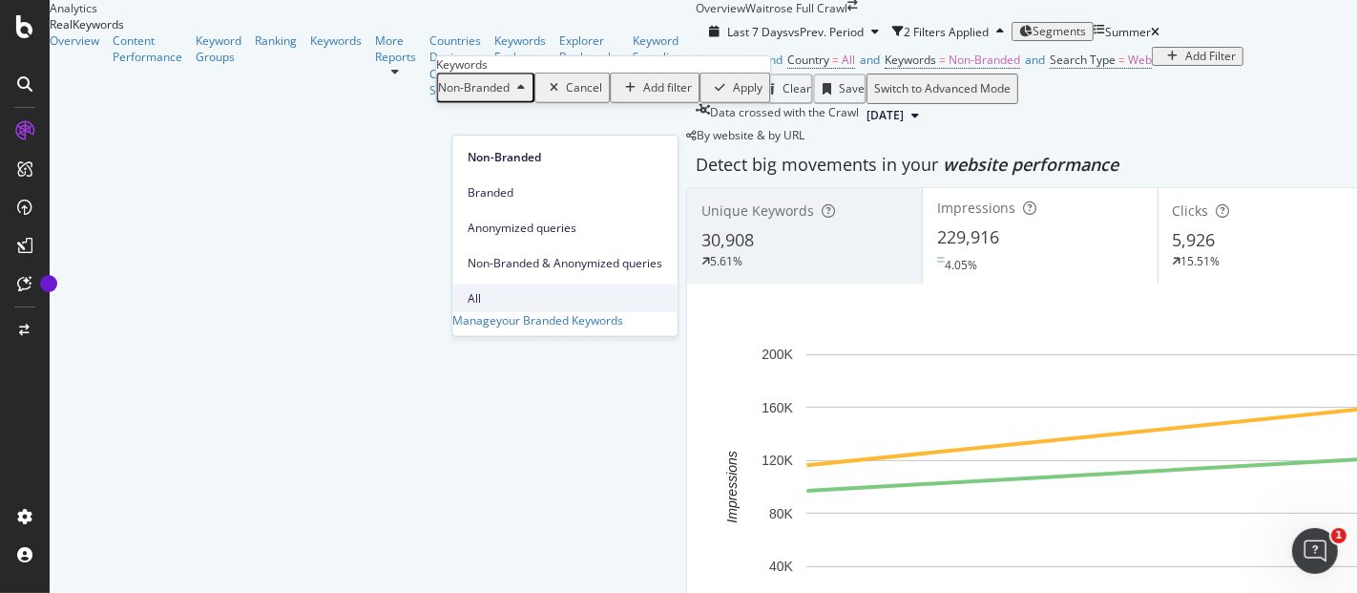
click at [513, 289] on span "All" at bounding box center [565, 297] width 195 height 17
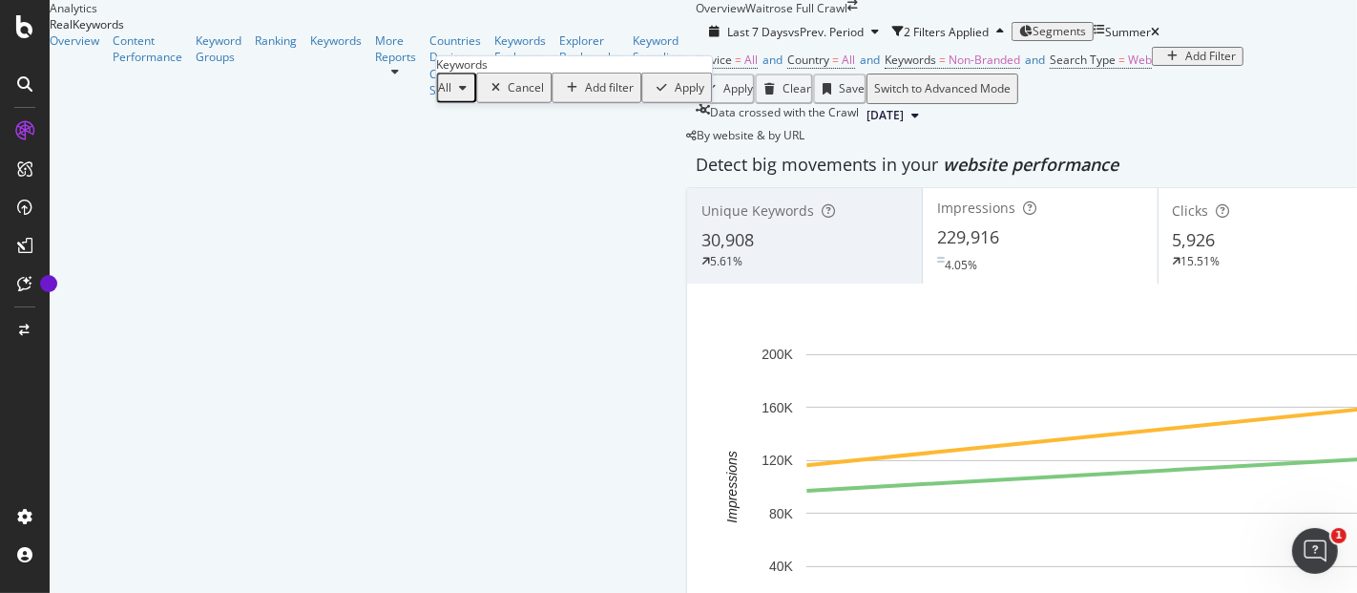
click at [643, 103] on div "All Cancel Add filter Apply" at bounding box center [574, 88] width 276 height 31
click at [675, 94] on div "Apply" at bounding box center [690, 87] width 30 height 13
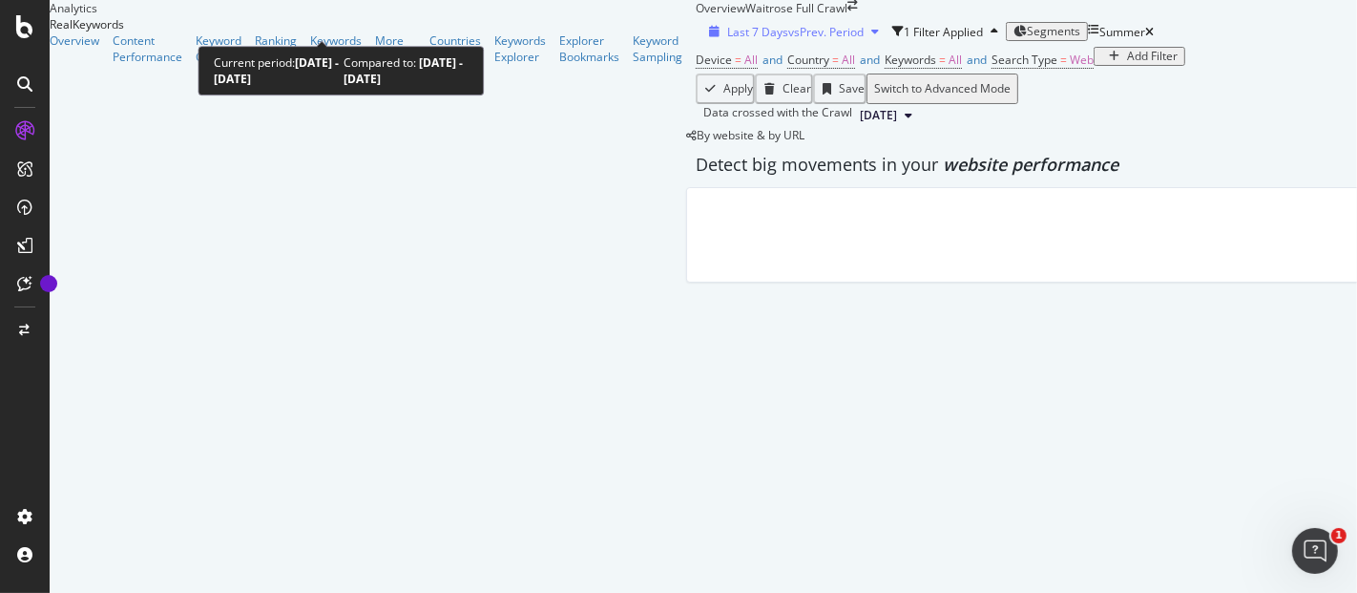
click at [864, 27] on div "button" at bounding box center [875, 31] width 23 height 11
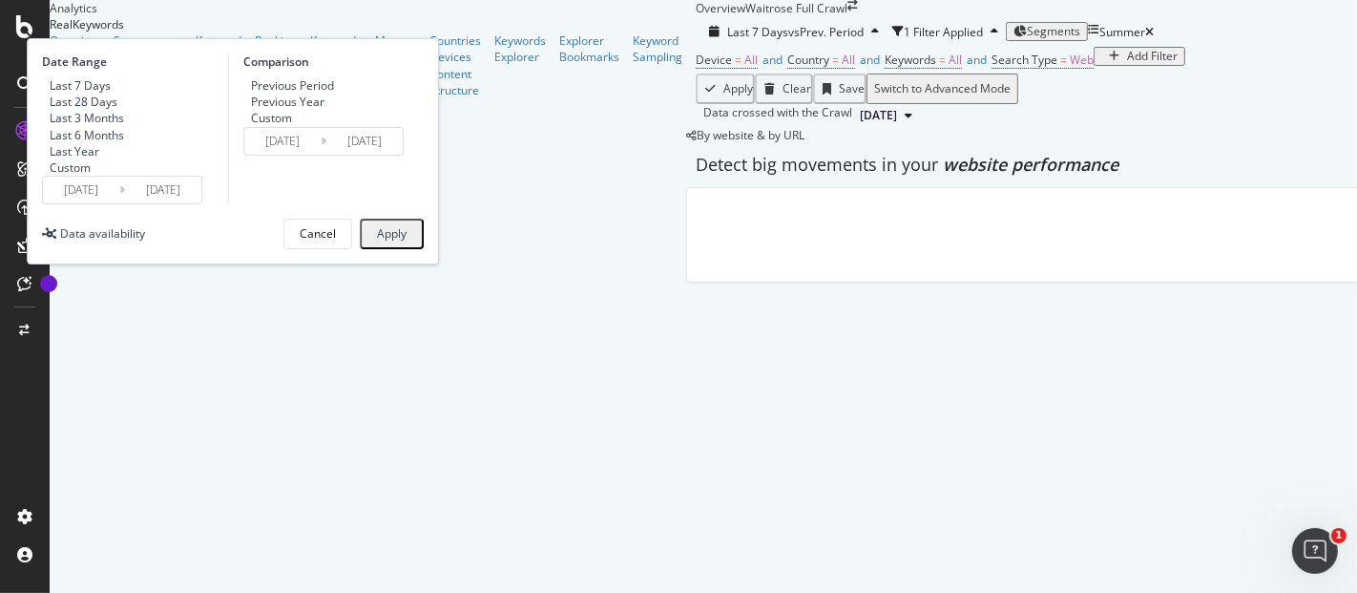
click at [119, 203] on input "[DATE]" at bounding box center [81, 190] width 76 height 27
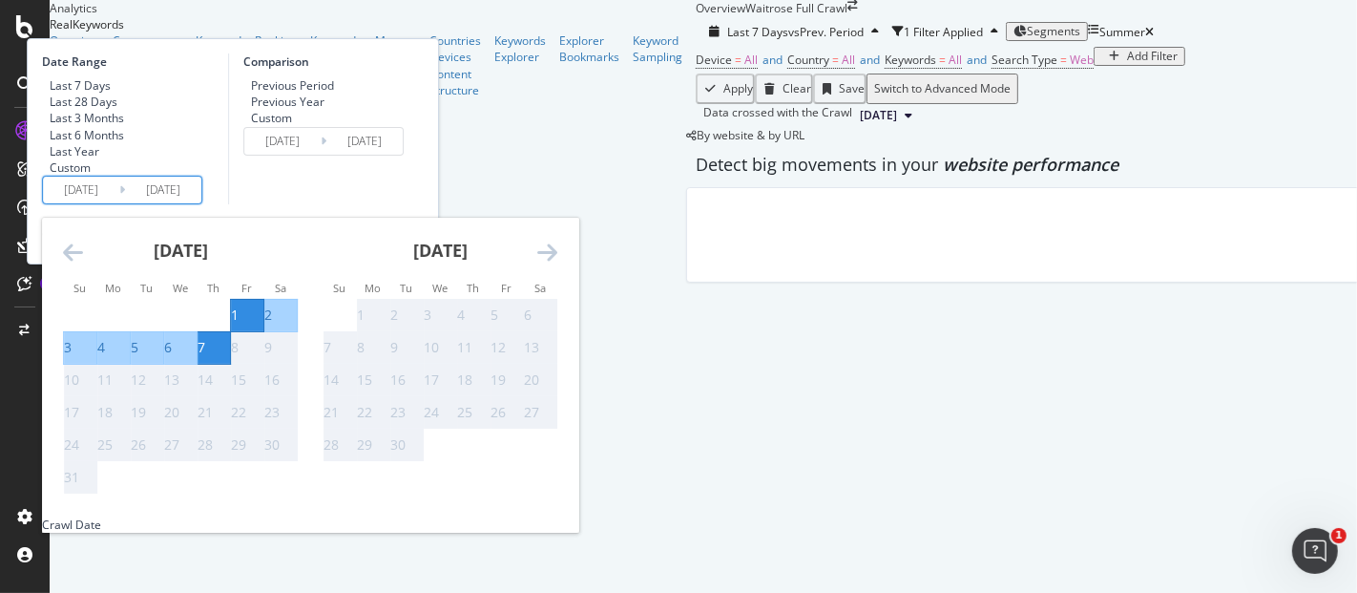
click at [205, 357] on div "7" at bounding box center [202, 347] width 8 height 19
type input "[DATE]"
click at [172, 357] on div "6" at bounding box center [168, 347] width 8 height 19
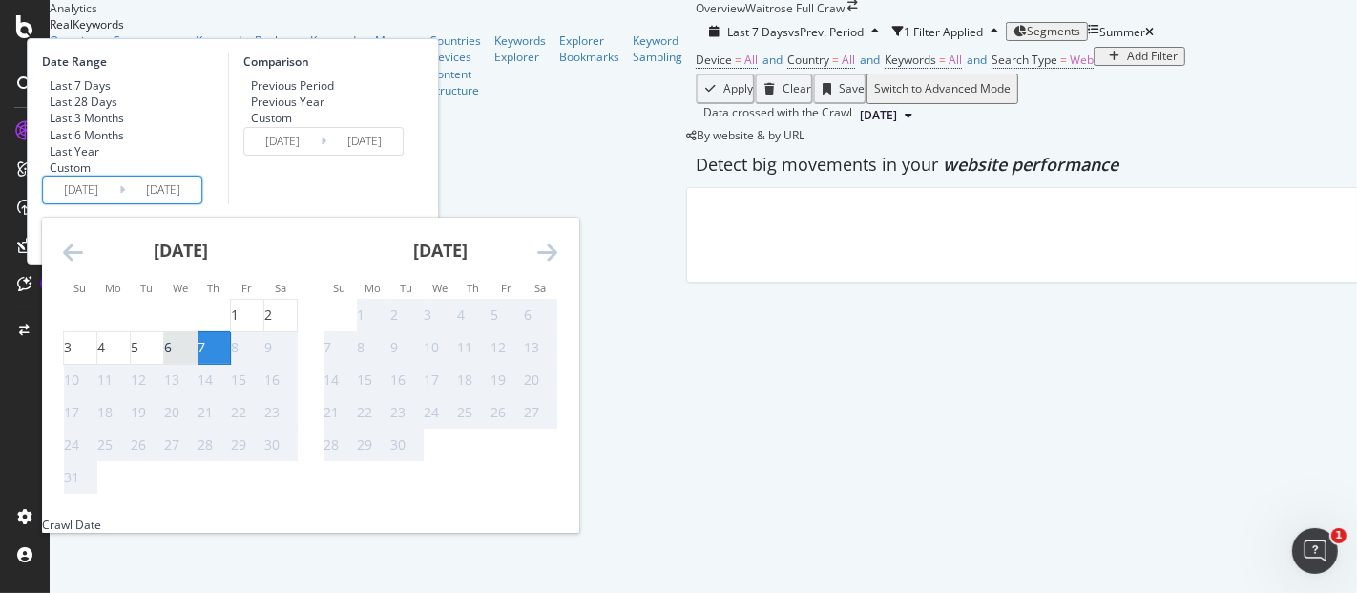
type input "[DATE]"
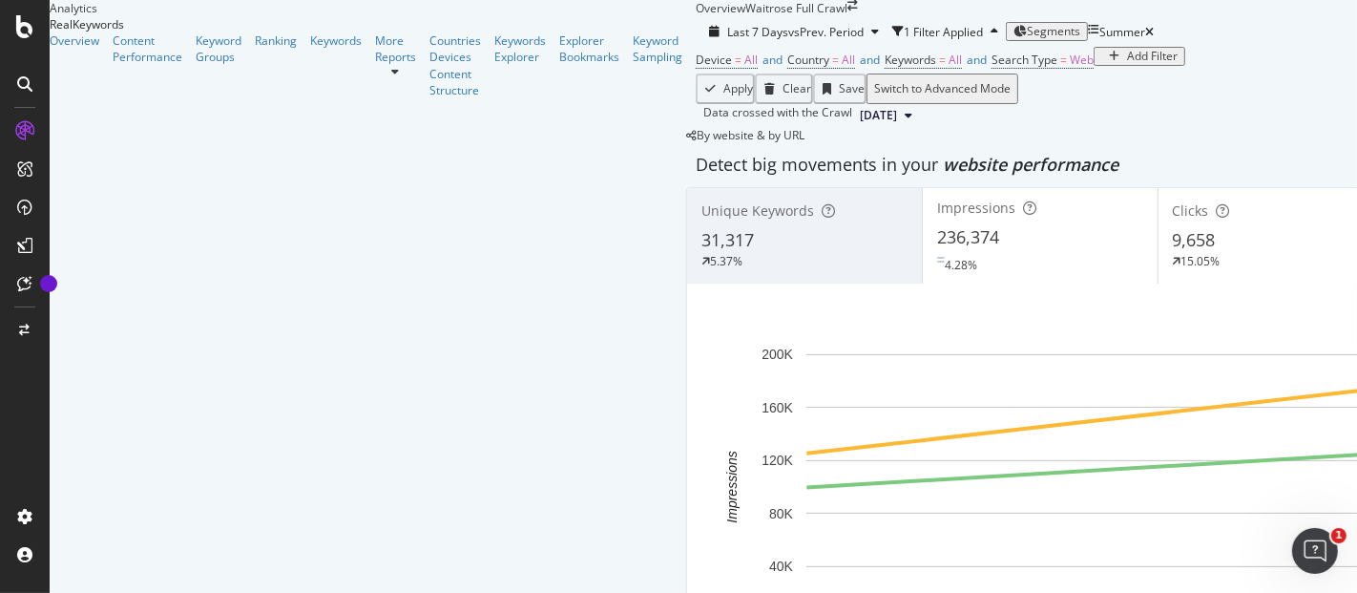
click at [746, 73] on div "Device = All and Country = All and Keywords = All and Search Type = Web Add Fil…" at bounding box center [1275, 60] width 1159 height 27
